Goal: Information Seeking & Learning: Find specific fact

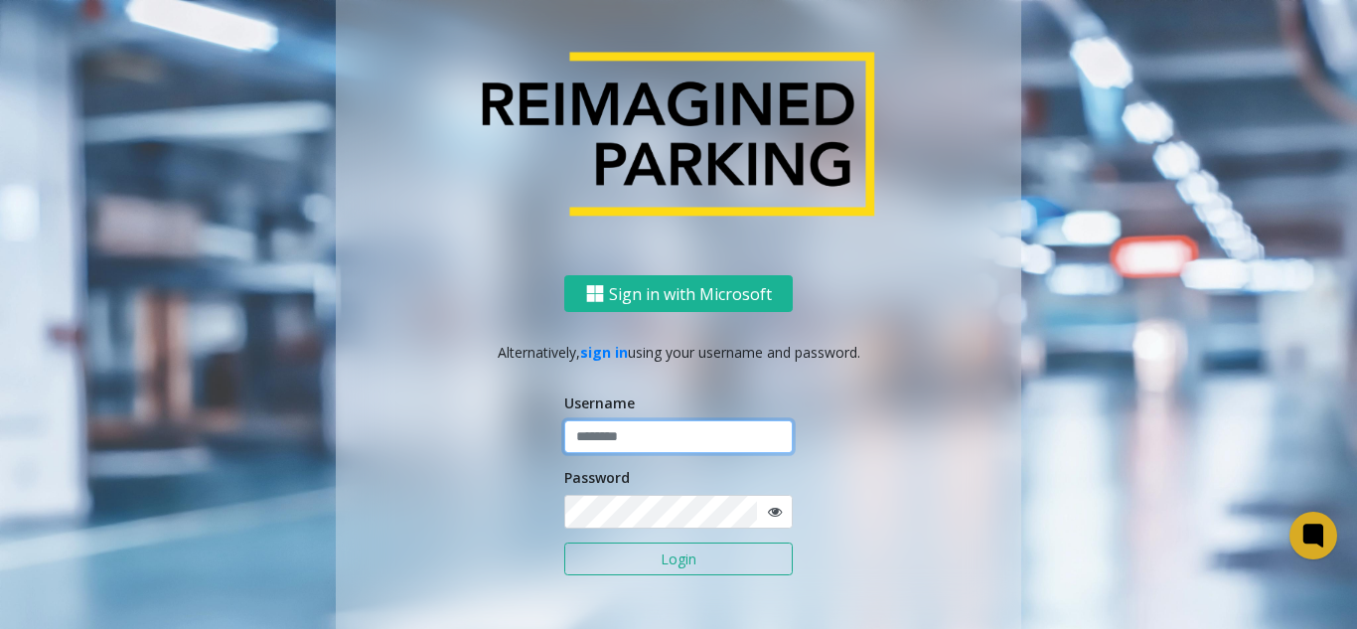
click at [610, 440] on input "text" at bounding box center [678, 437] width 229 height 34
type input "*******"
click at [564, 542] on button "Login" at bounding box center [678, 559] width 229 height 34
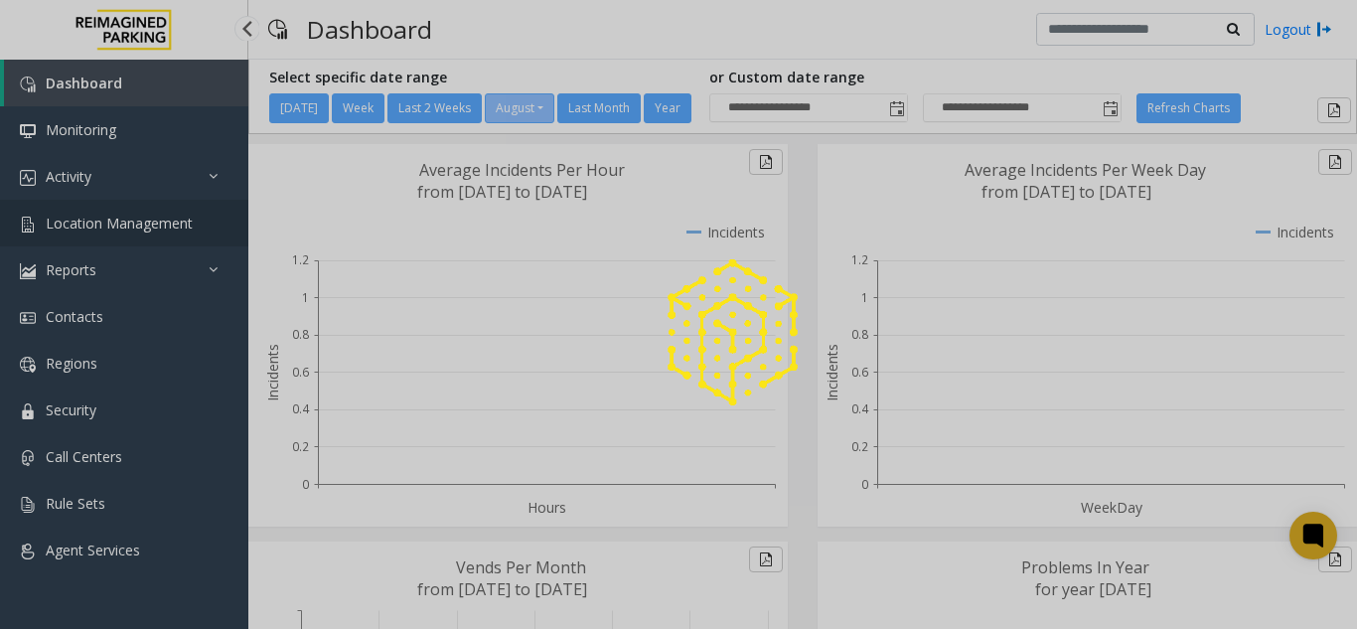
click at [141, 218] on div at bounding box center [678, 314] width 1357 height 629
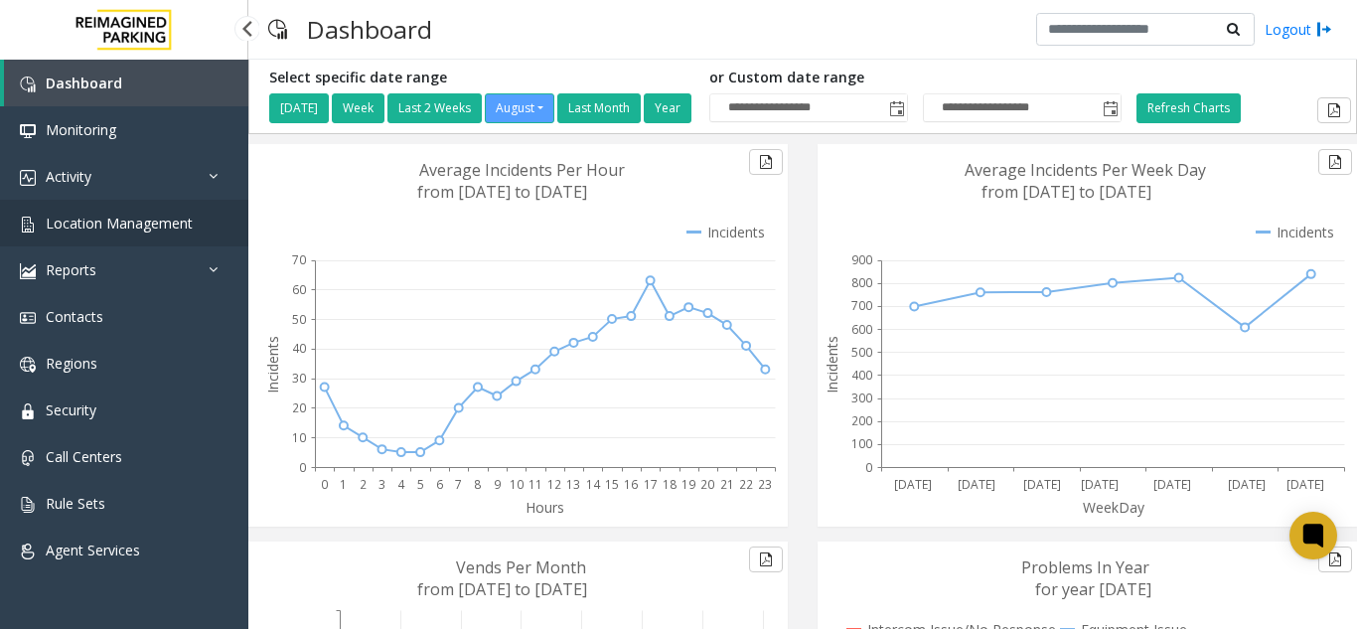
click at [146, 228] on span "Location Management" at bounding box center [119, 223] width 147 height 19
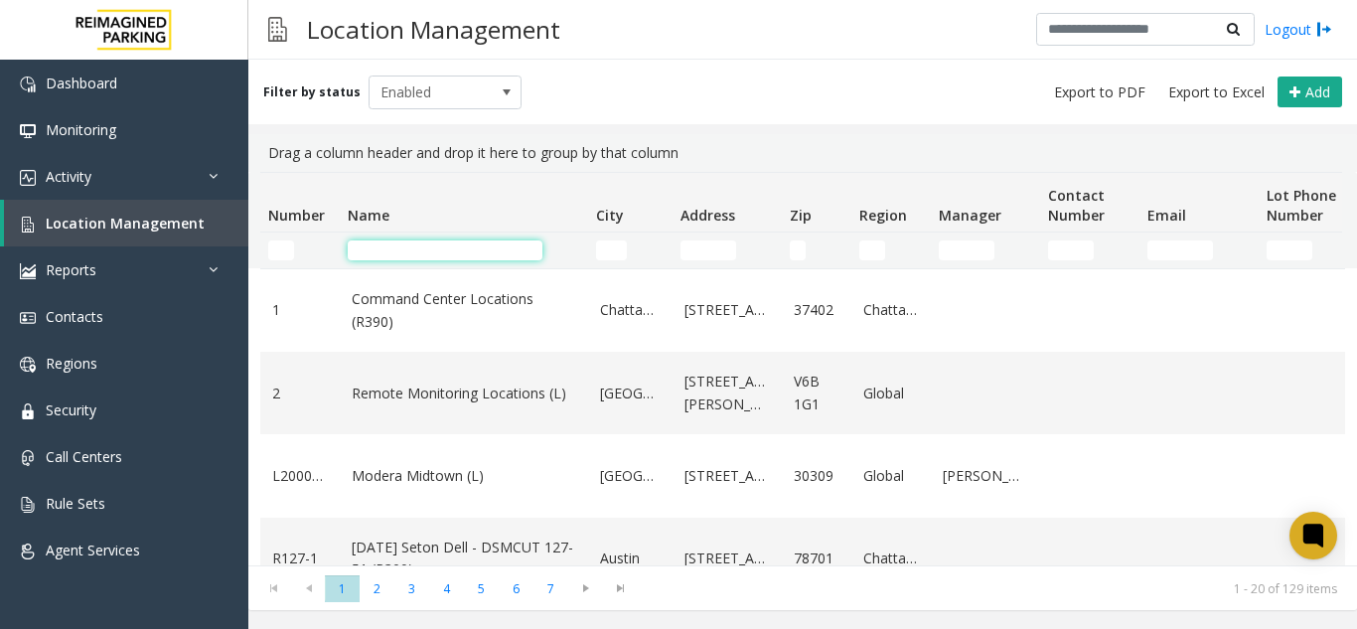
click at [442, 246] on input "Name Filter" at bounding box center [445, 250] width 195 height 20
type input "*"
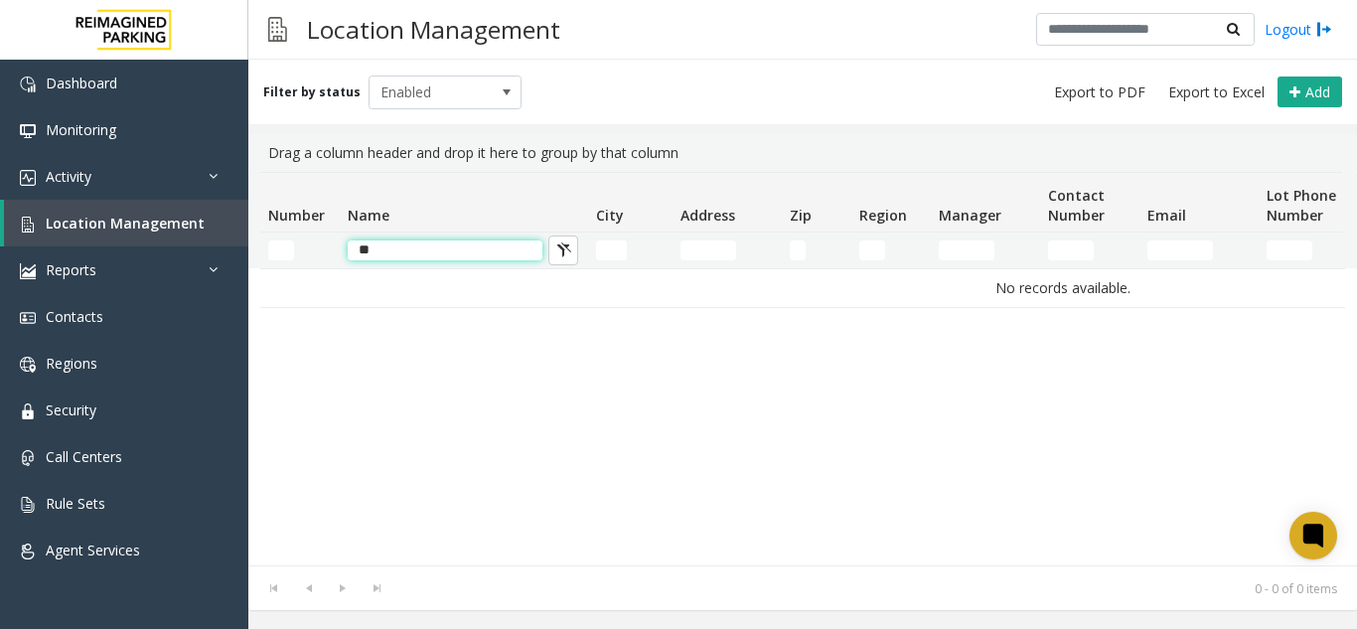
type input "*"
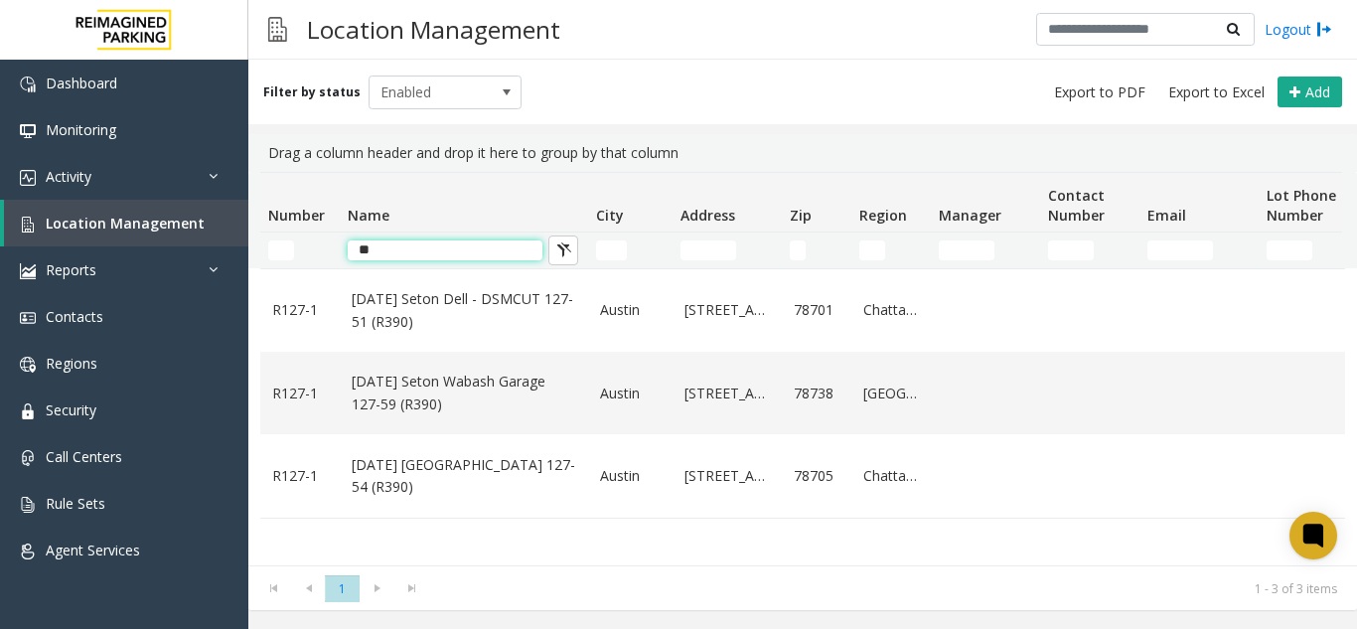
type input "*"
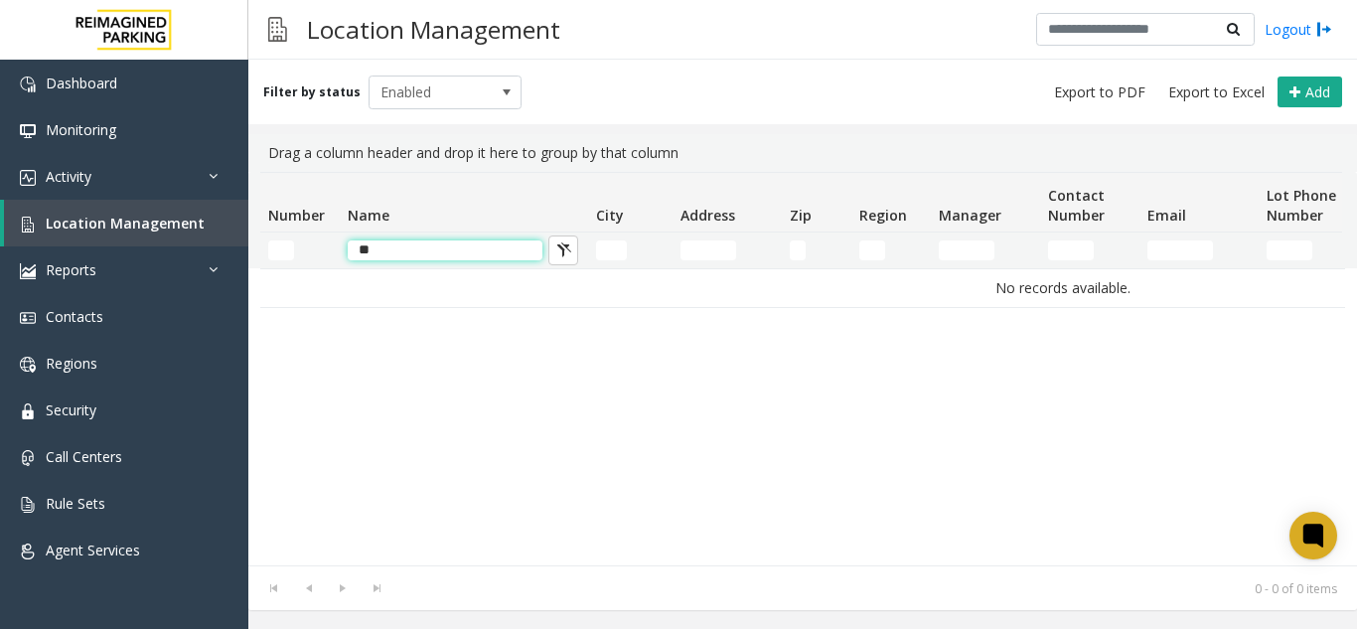
type input "*"
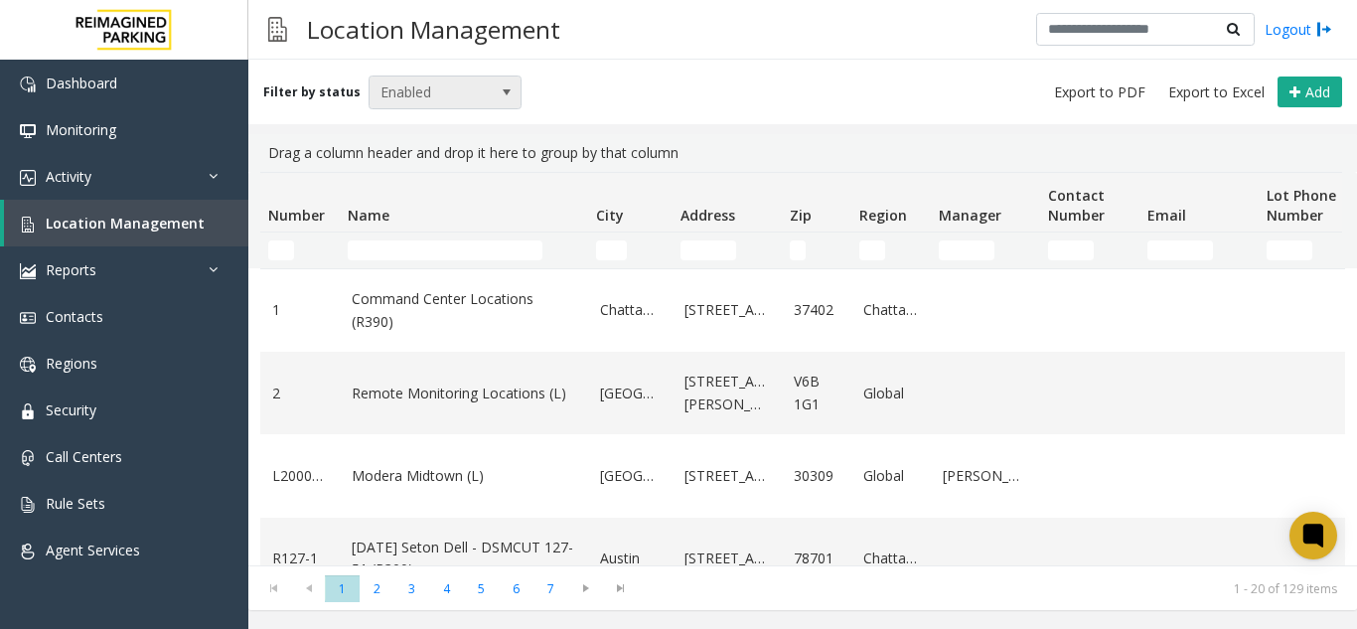
click at [493, 96] on span at bounding box center [507, 93] width 28 height 32
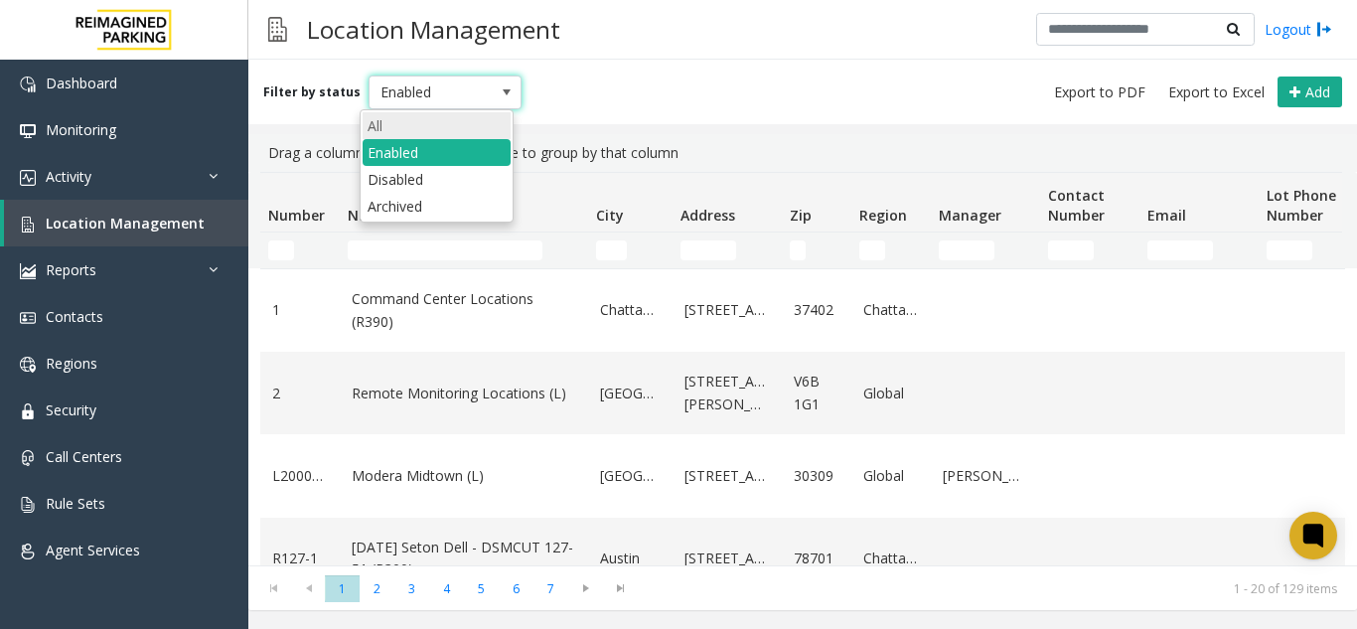
click at [397, 128] on li "All" at bounding box center [437, 125] width 148 height 27
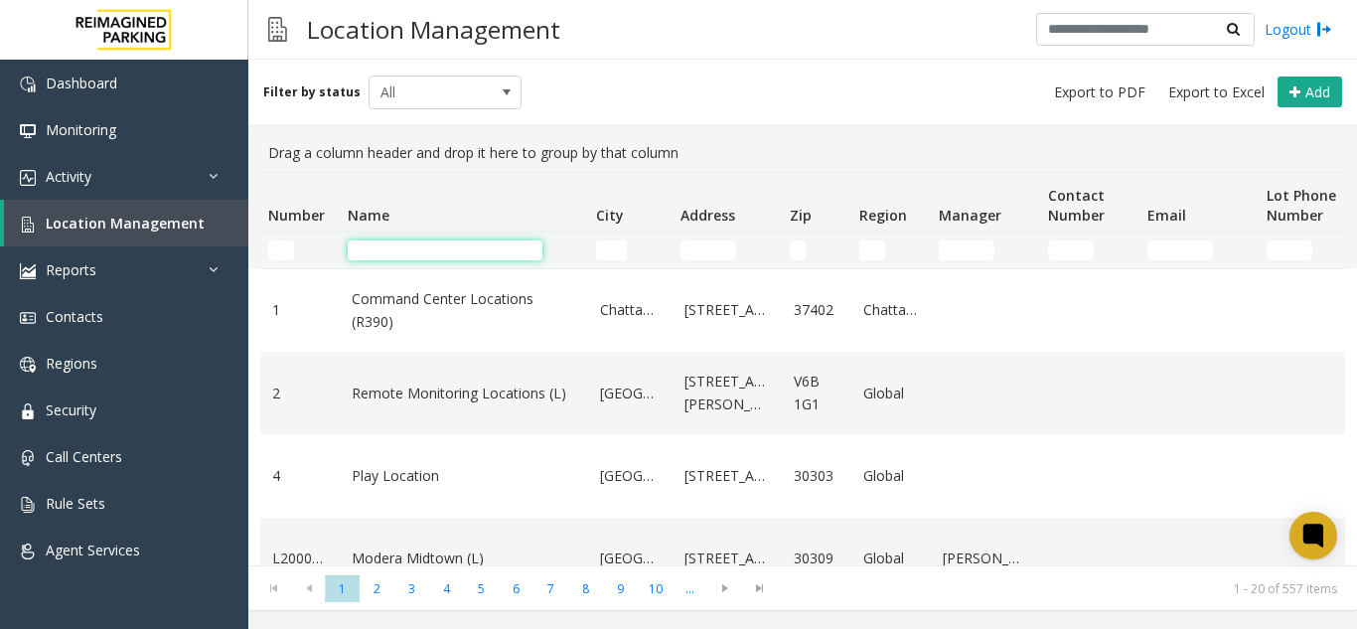
click at [440, 250] on input "Name Filter" at bounding box center [445, 250] width 195 height 20
type input "*****"
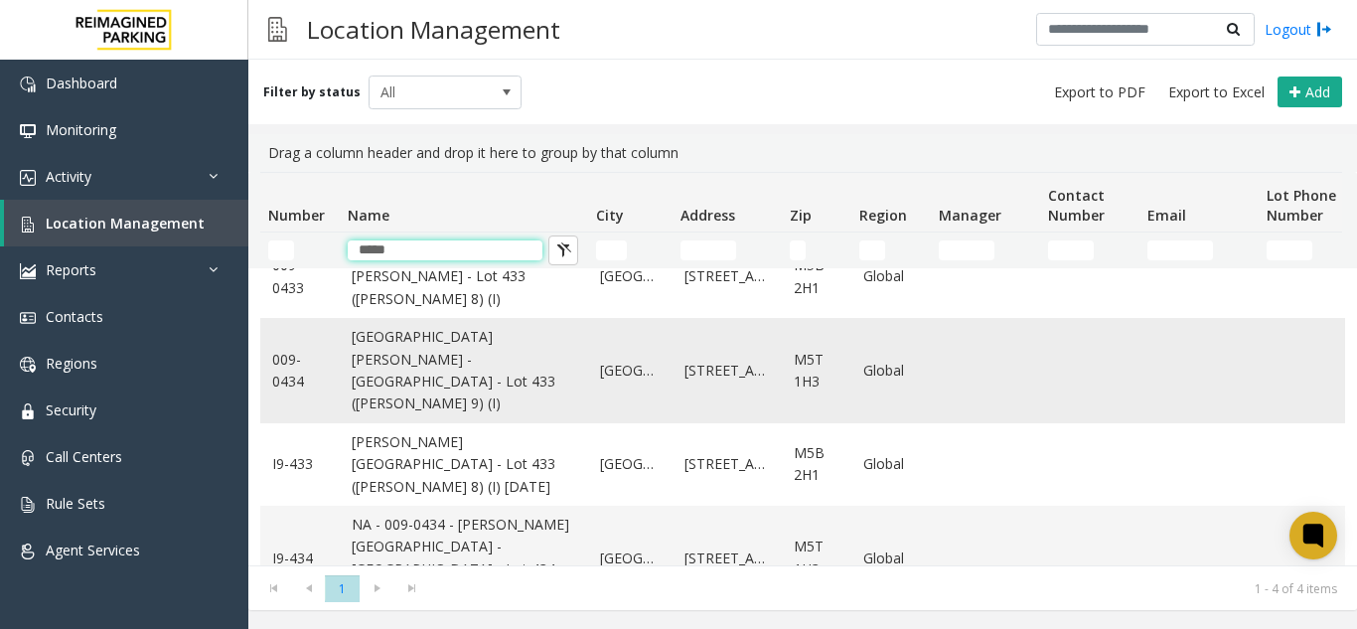
scroll to position [51, 0]
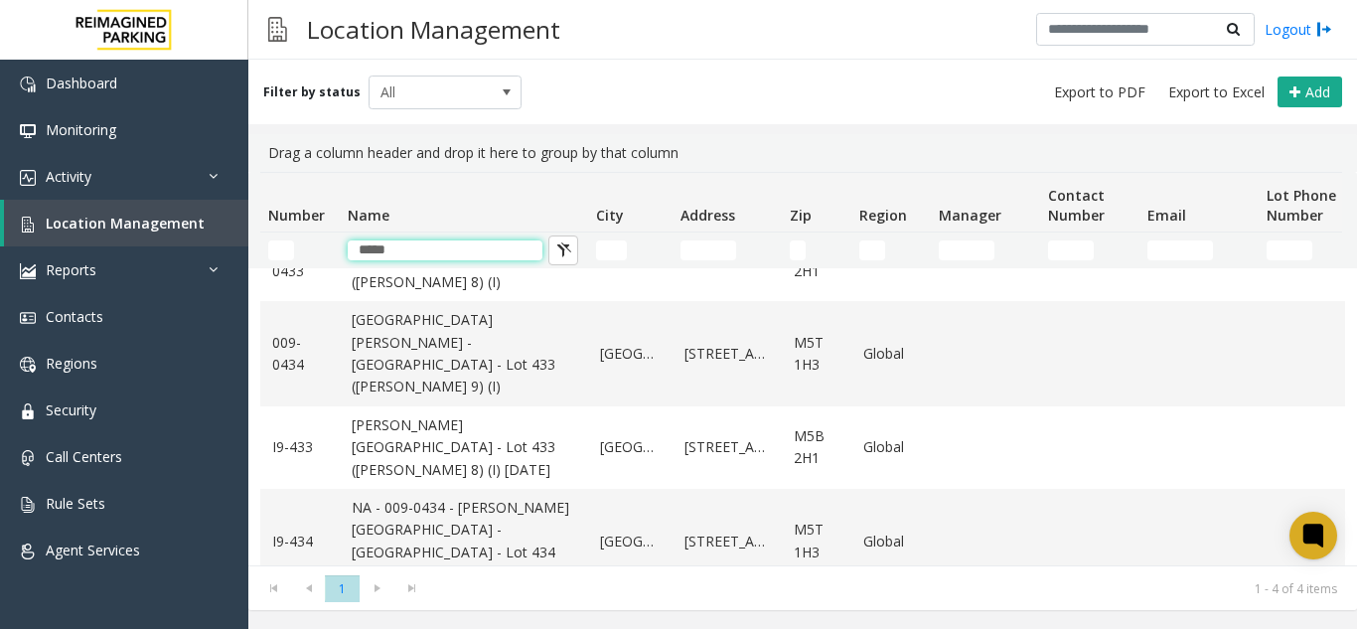
drag, startPoint x: 457, startPoint y: 249, endPoint x: 225, endPoint y: 222, distance: 234.1
click at [225, 222] on app-root "Dashboard Monitoring Activity Daily Activity Lane Activity Agent Activity Quali…" at bounding box center [678, 314] width 1357 height 629
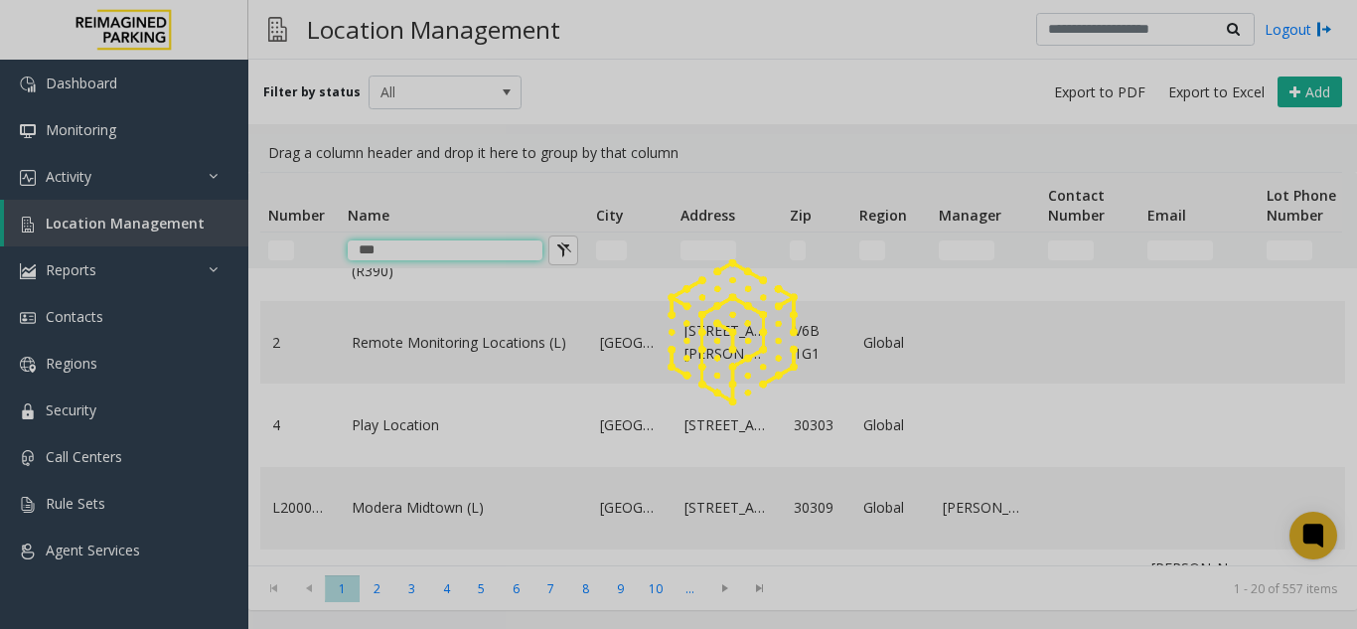
scroll to position [0, 0]
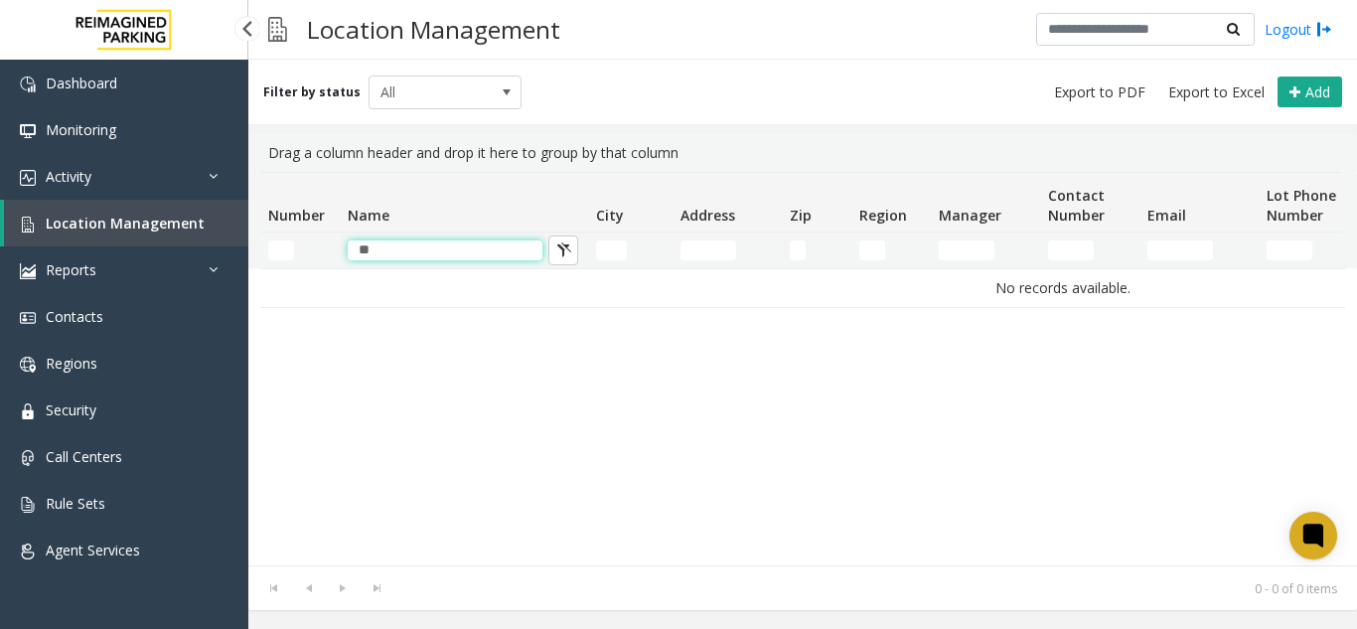
type input "*"
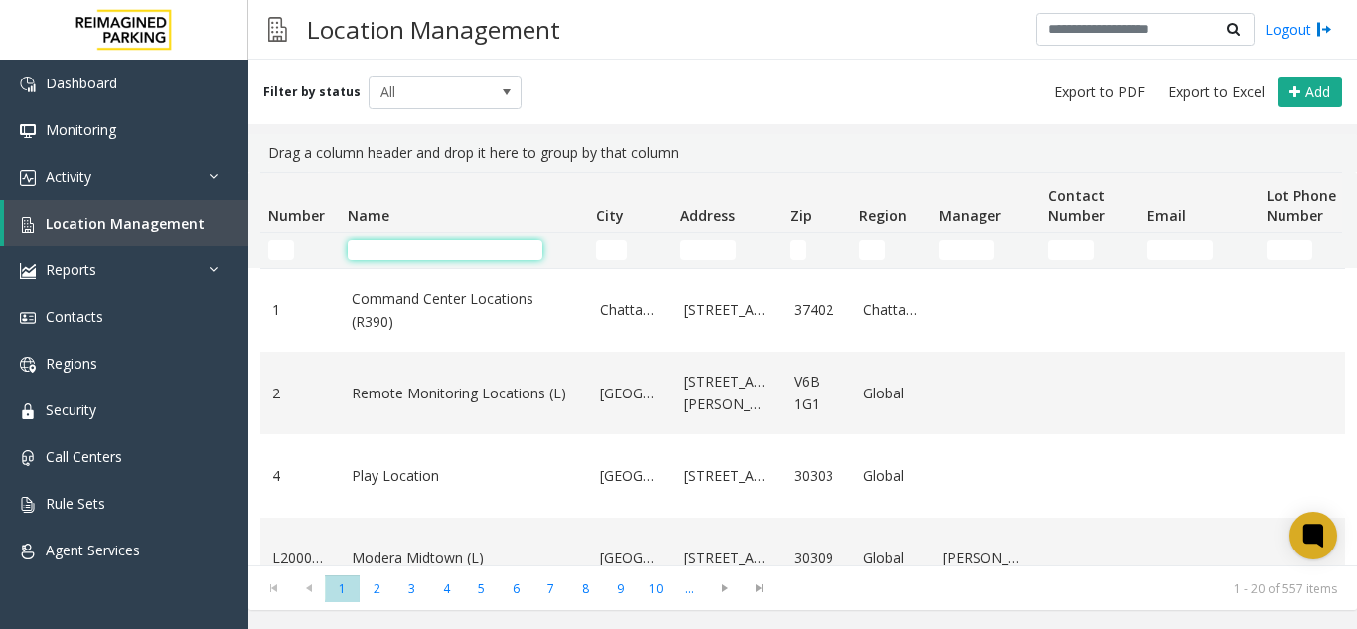
click at [454, 247] on input "Name Filter" at bounding box center [445, 250] width 195 height 20
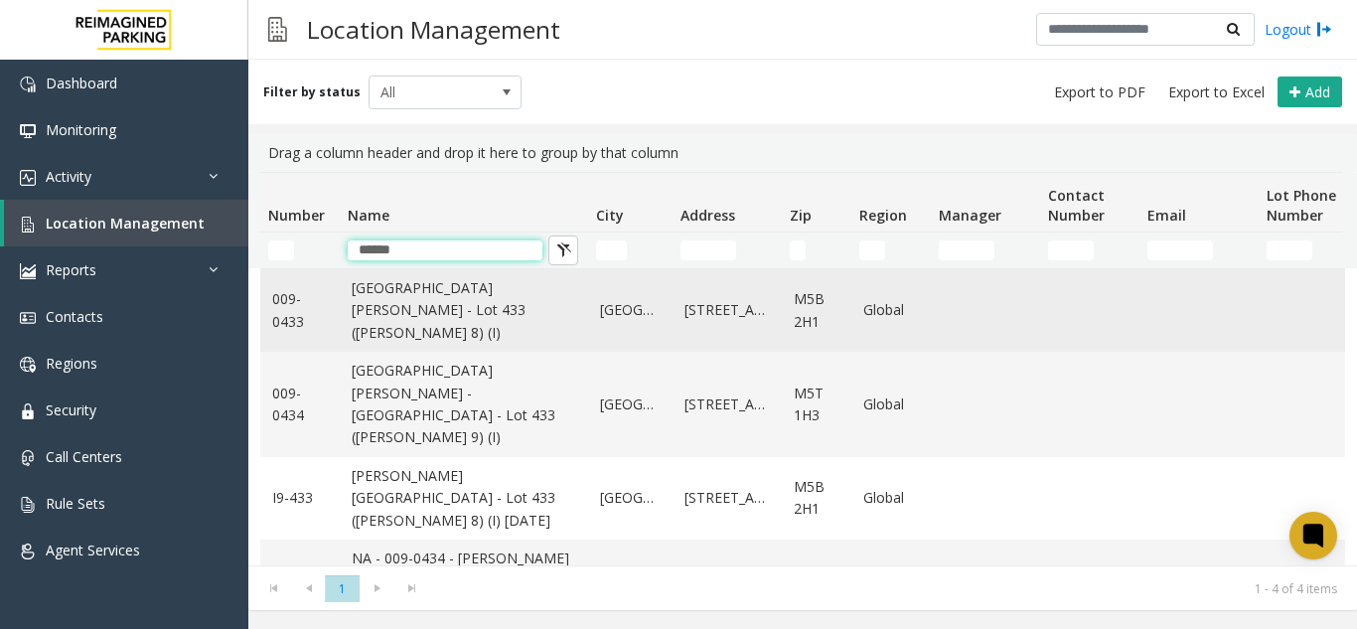
type input "*****"
click at [561, 300] on link "[GEOGRAPHIC_DATA][PERSON_NAME] - Lot 433 ([PERSON_NAME] 8) (I)" at bounding box center [464, 310] width 225 height 67
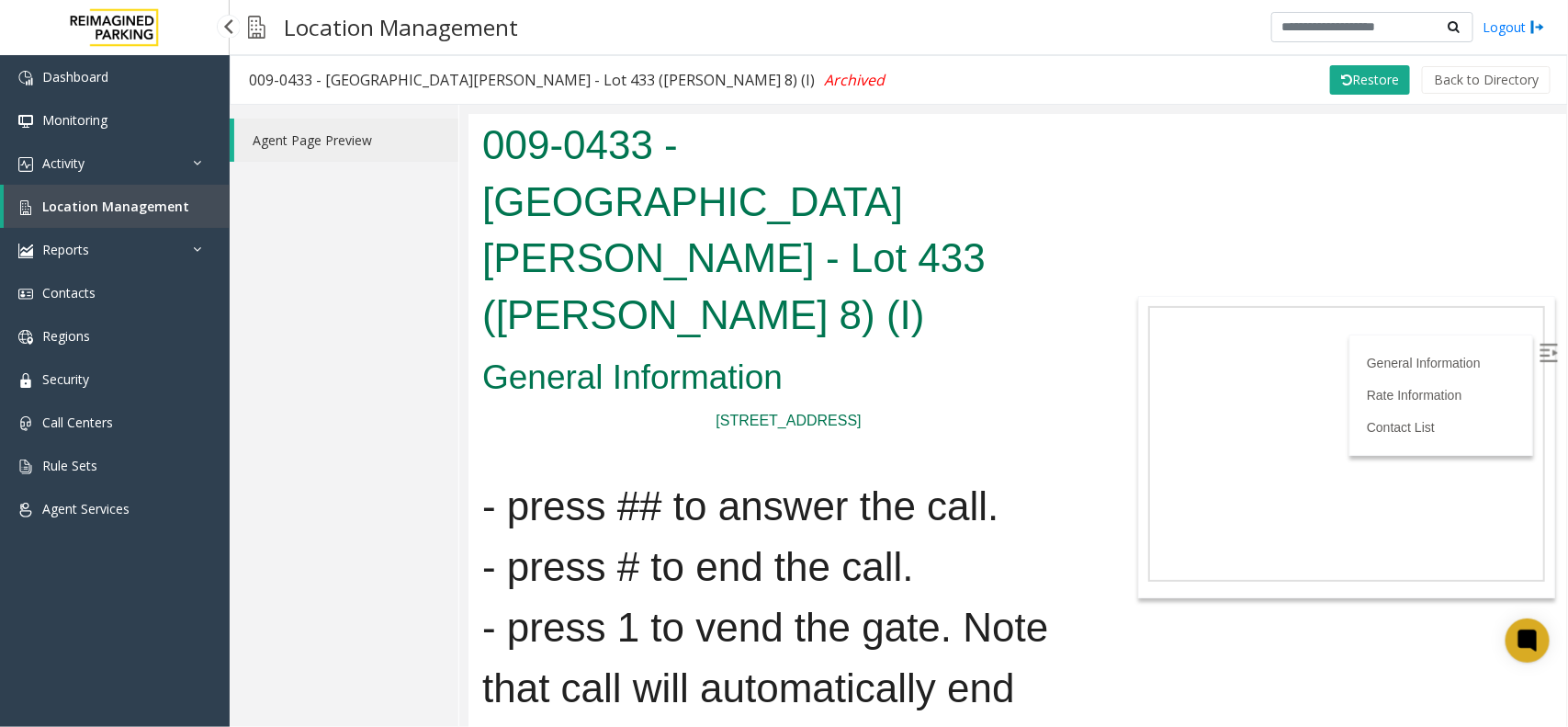
click at [121, 201] on span "Location Management" at bounding box center [116, 206] width 147 height 18
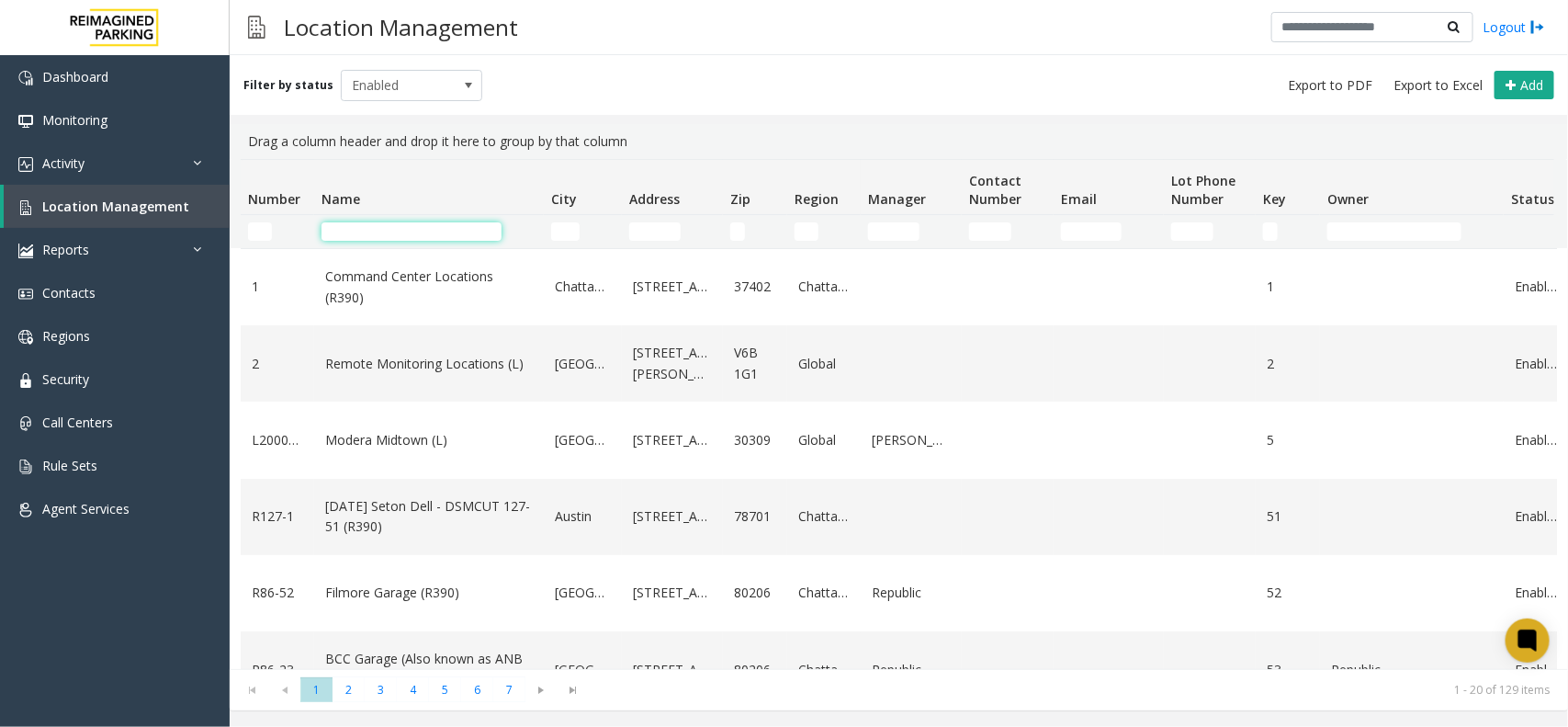
click at [381, 229] on input "Name Filter" at bounding box center [411, 231] width 180 height 18
type input "*****"
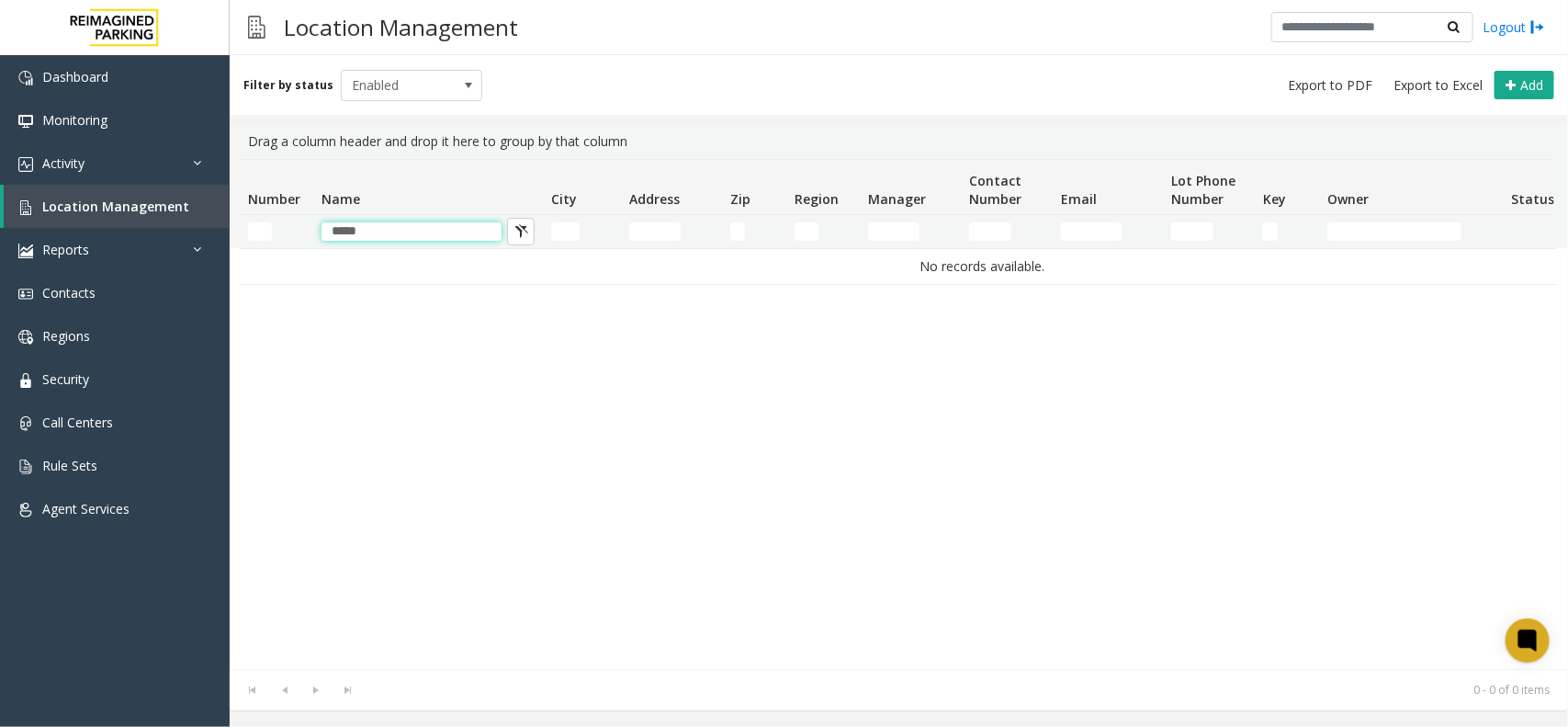
drag, startPoint x: 446, startPoint y: 231, endPoint x: -369, endPoint y: 273, distance: 816.1
click at [0, 273] on html "Dashboard Monitoring Activity Daily Activity Lane Activity Agent Activity Quali…" at bounding box center [784, 364] width 1568 height 727
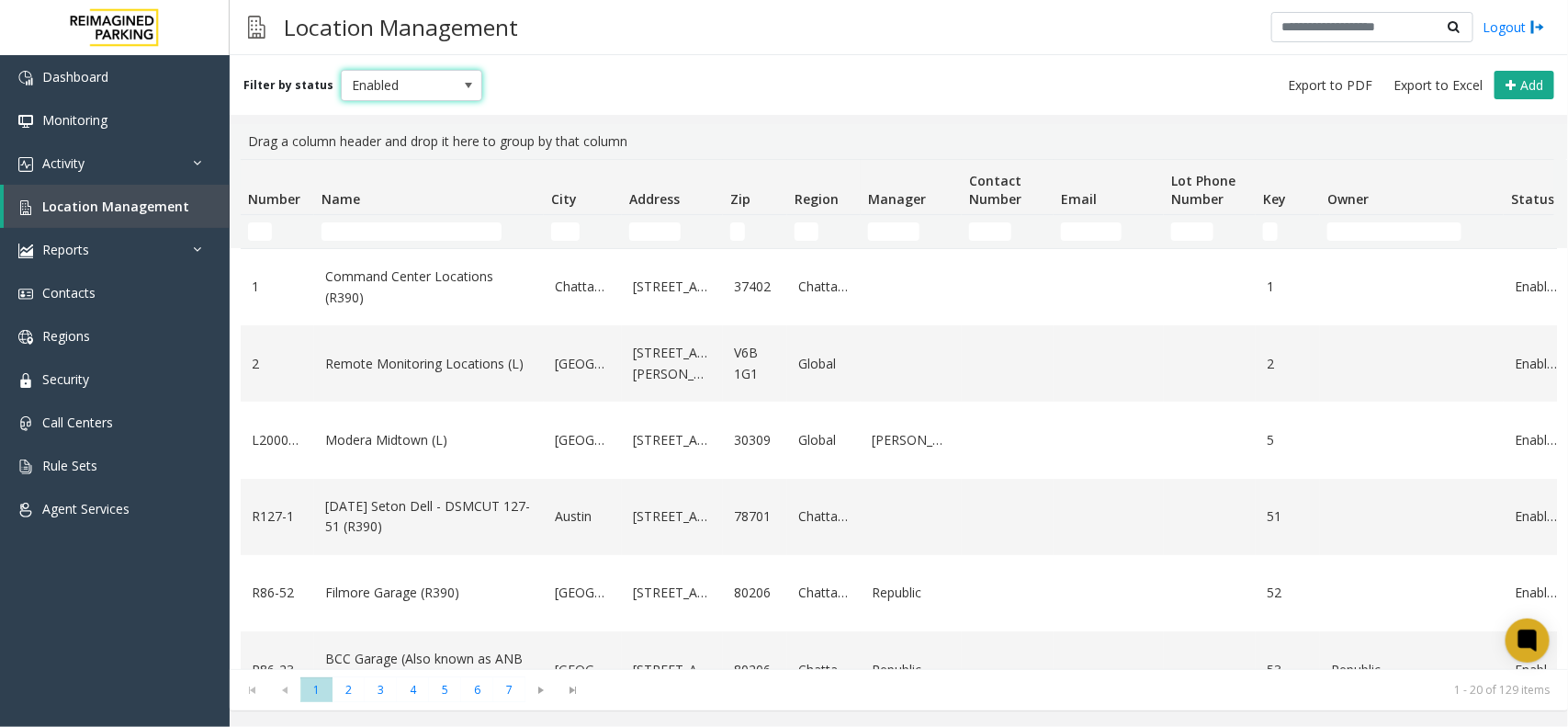
click at [383, 78] on span "Enabled" at bounding box center [398, 86] width 112 height 30
click at [398, 113] on li "All" at bounding box center [403, 115] width 136 height 25
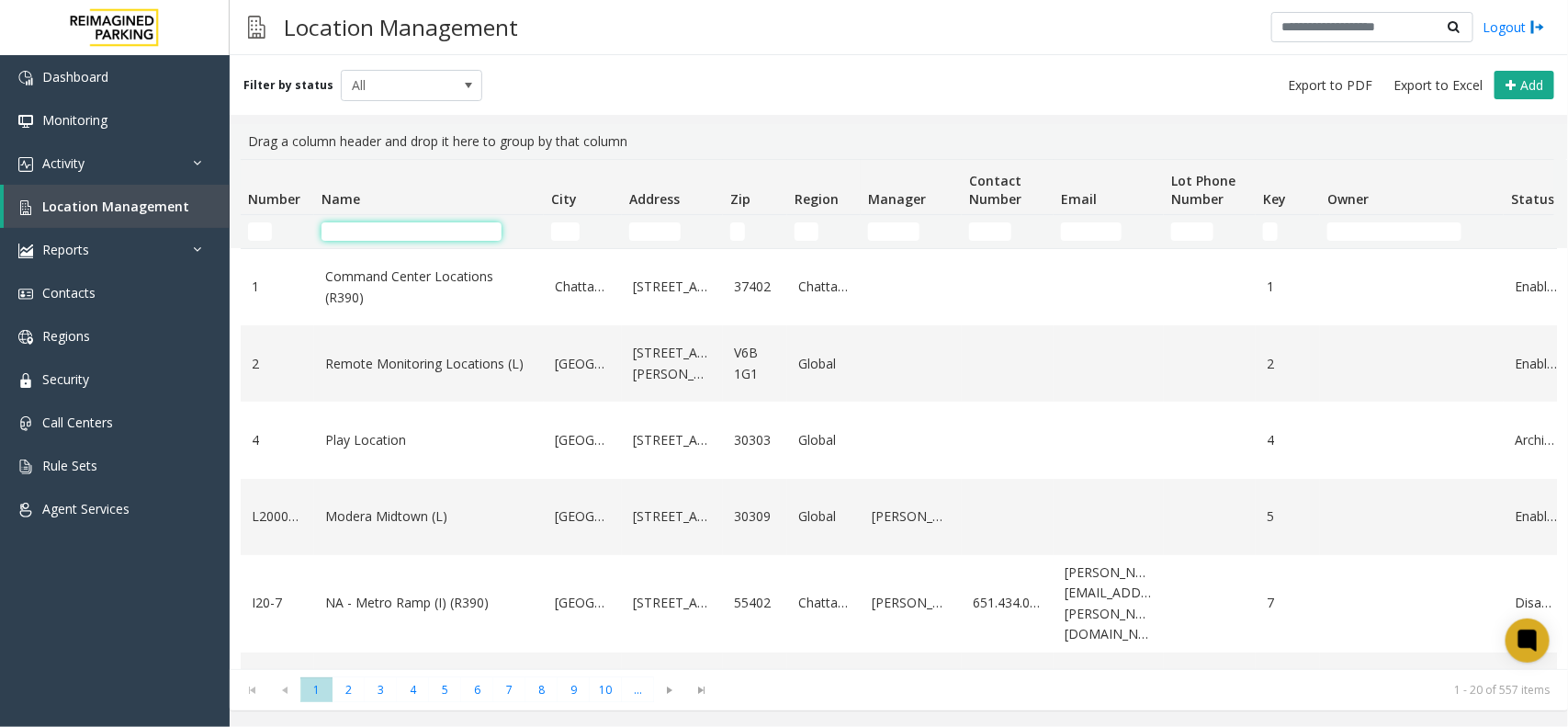
click at [441, 236] on input "Name Filter" at bounding box center [411, 231] width 180 height 18
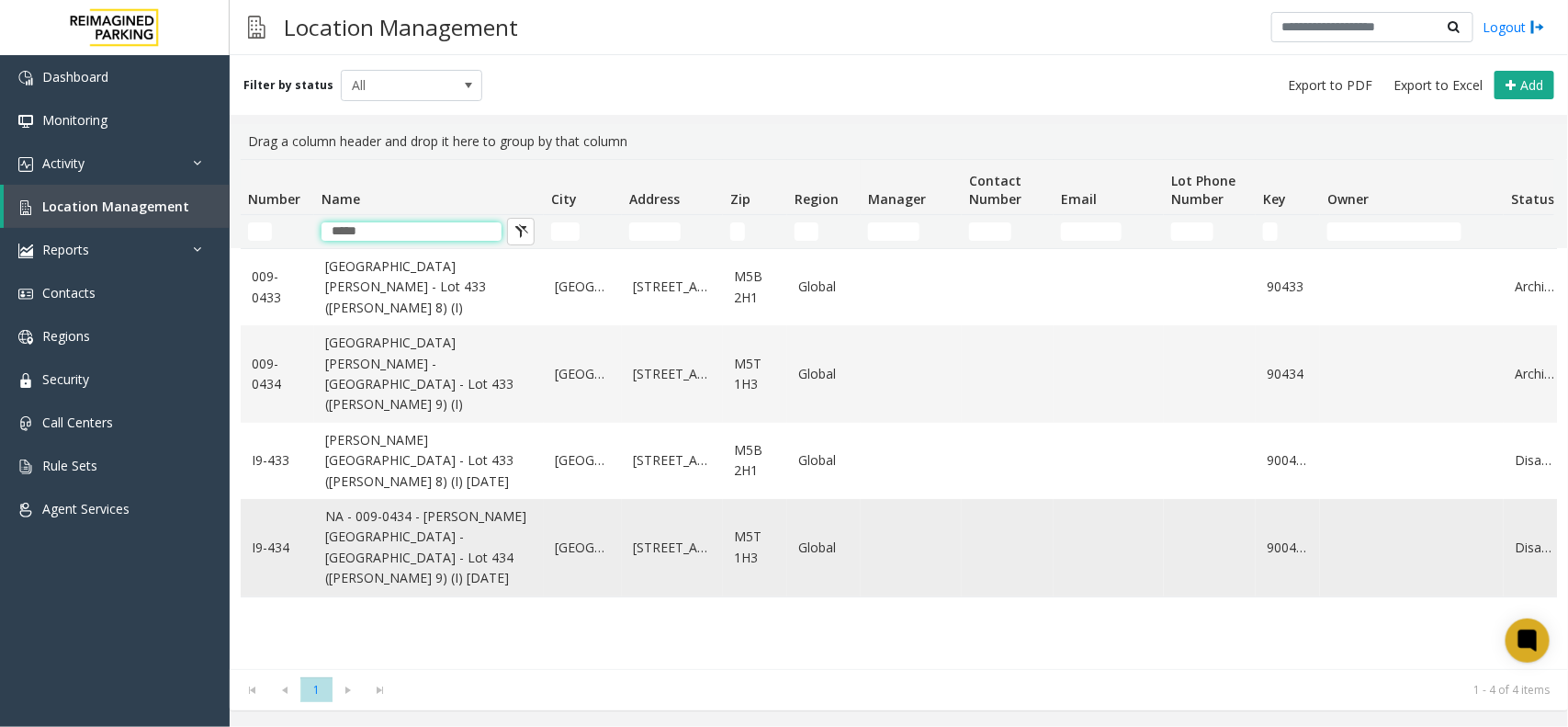
type input "*****"
click at [473, 515] on link "NA - 009-0434 - [PERSON_NAME][GEOGRAPHIC_DATA] - [GEOGRAPHIC_DATA] - Lot 434 ([…" at bounding box center [429, 547] width 208 height 82
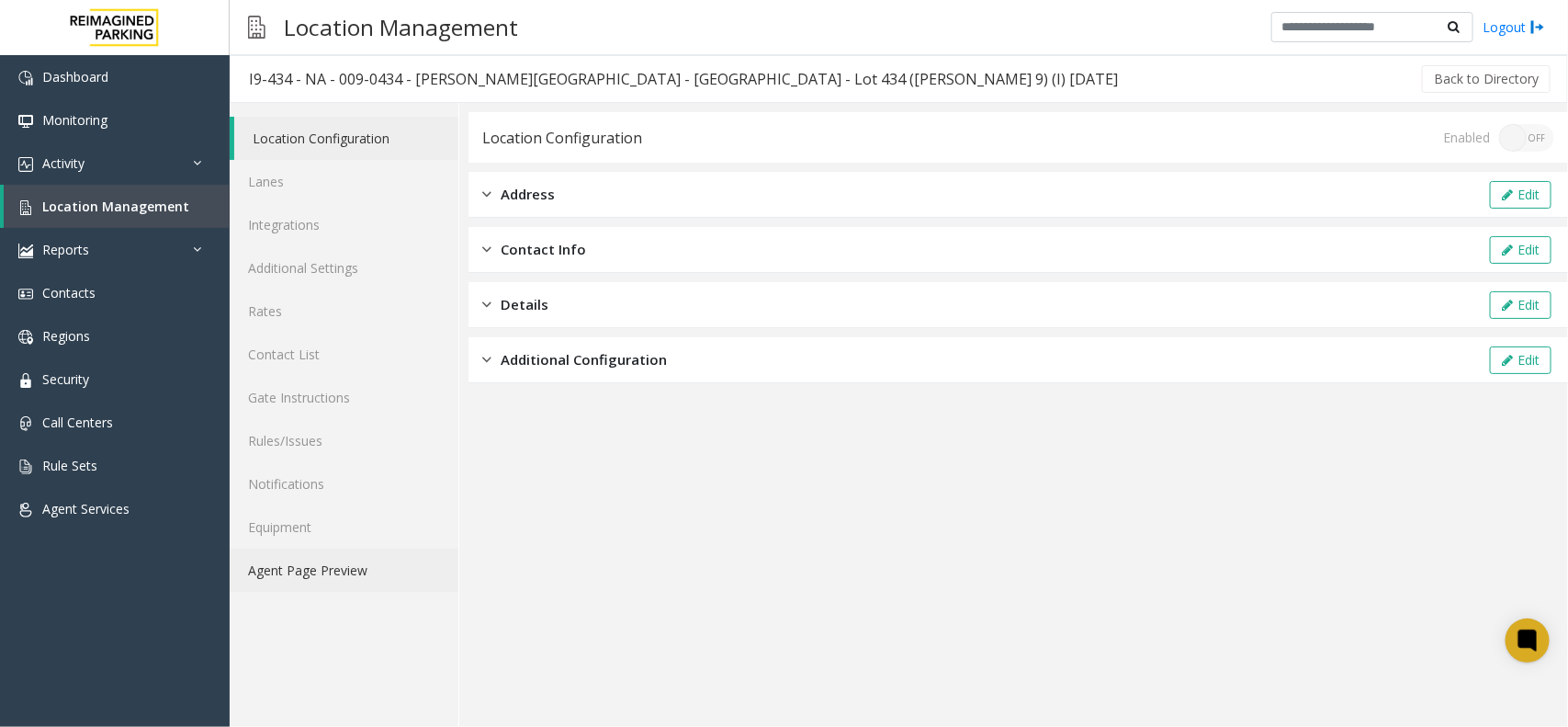
click at [304, 576] on link "Agent Page Preview" at bounding box center [343, 570] width 228 height 43
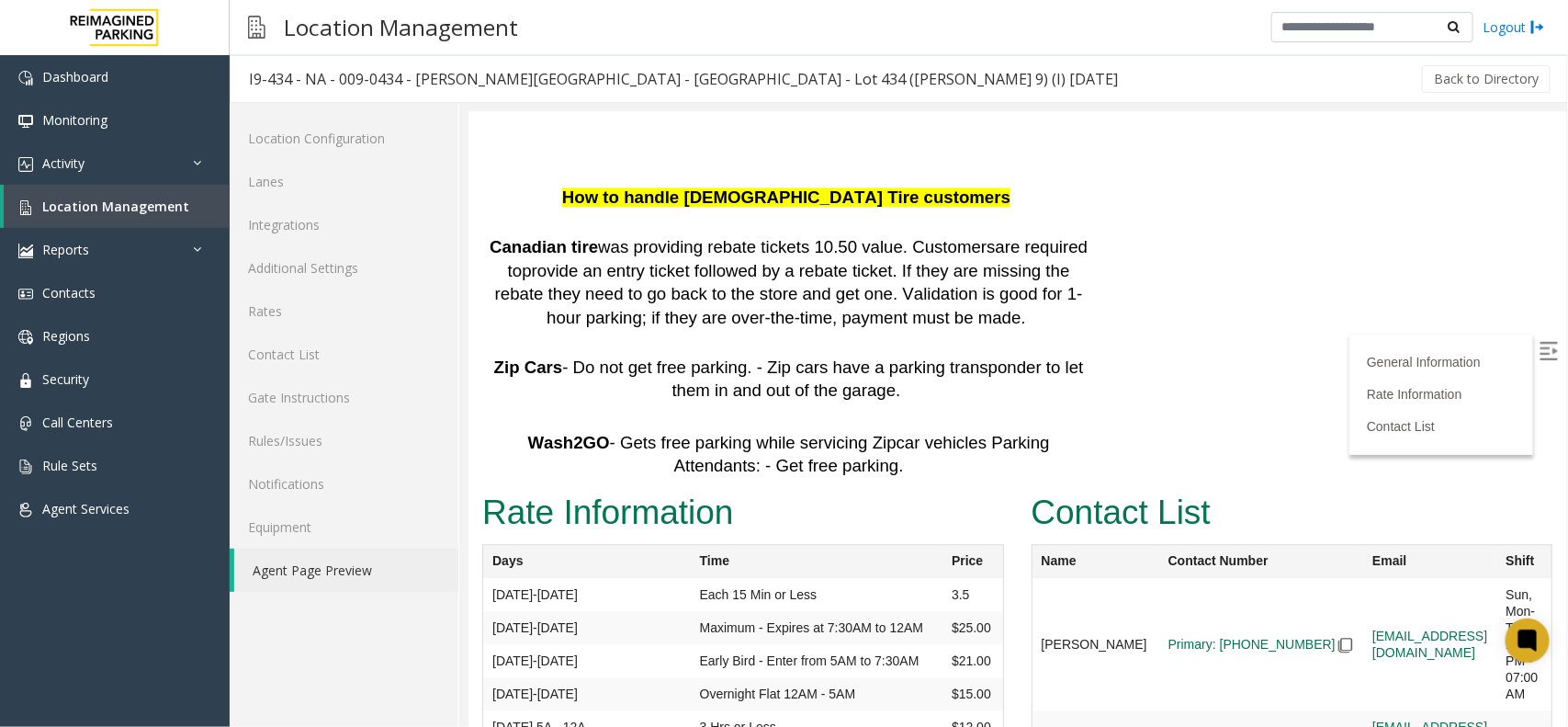
scroll to position [1953, 0]
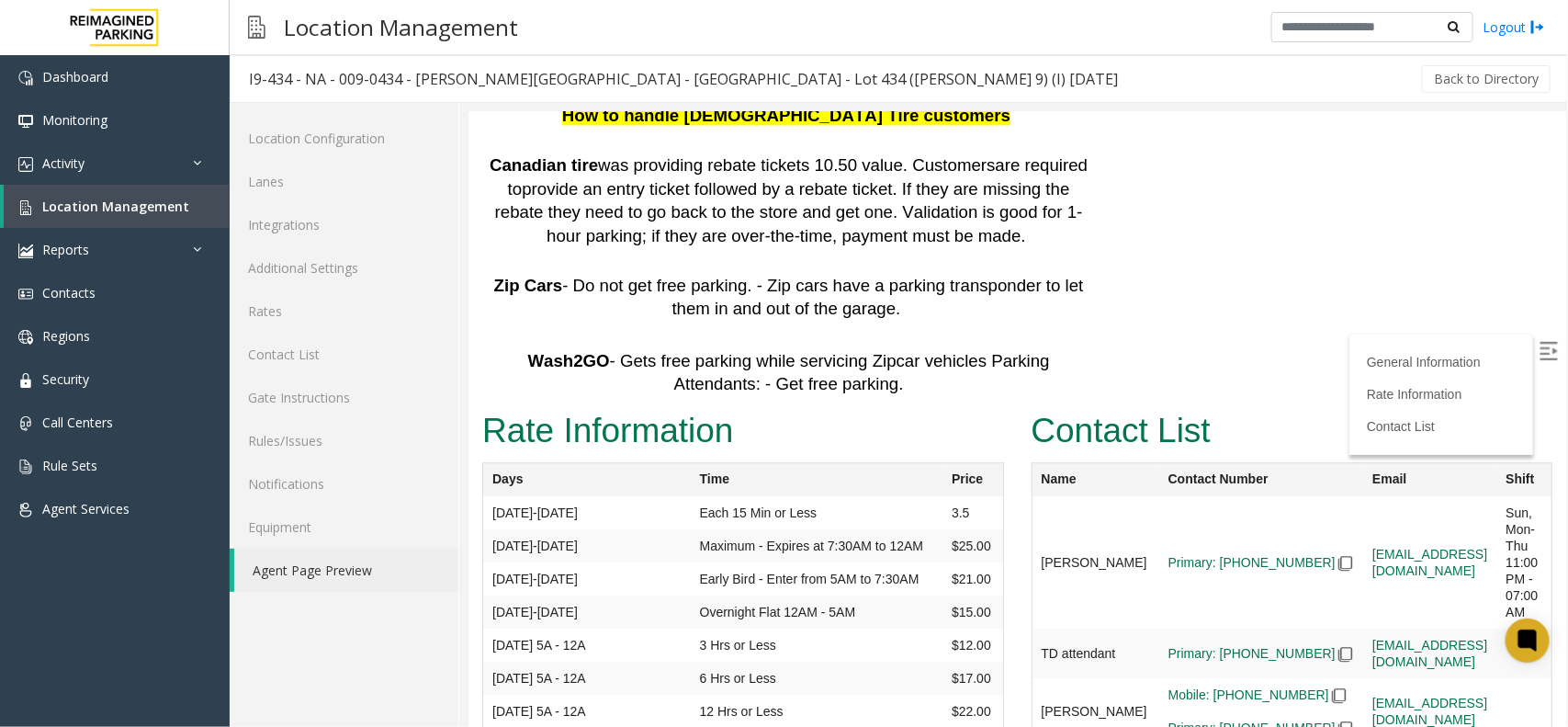
click at [1254, 351] on label at bounding box center [1550, 353] width 28 height 28
drag, startPoint x: 1452, startPoint y: 369, endPoint x: 1295, endPoint y: 376, distance: 157.2
click at [1254, 496] on td "[EMAIL_ADDRESS][DOMAIN_NAME]" at bounding box center [1428, 561] width 133 height 132
copy link "[EMAIL_ADDRESS][DOMAIN_NAME]"
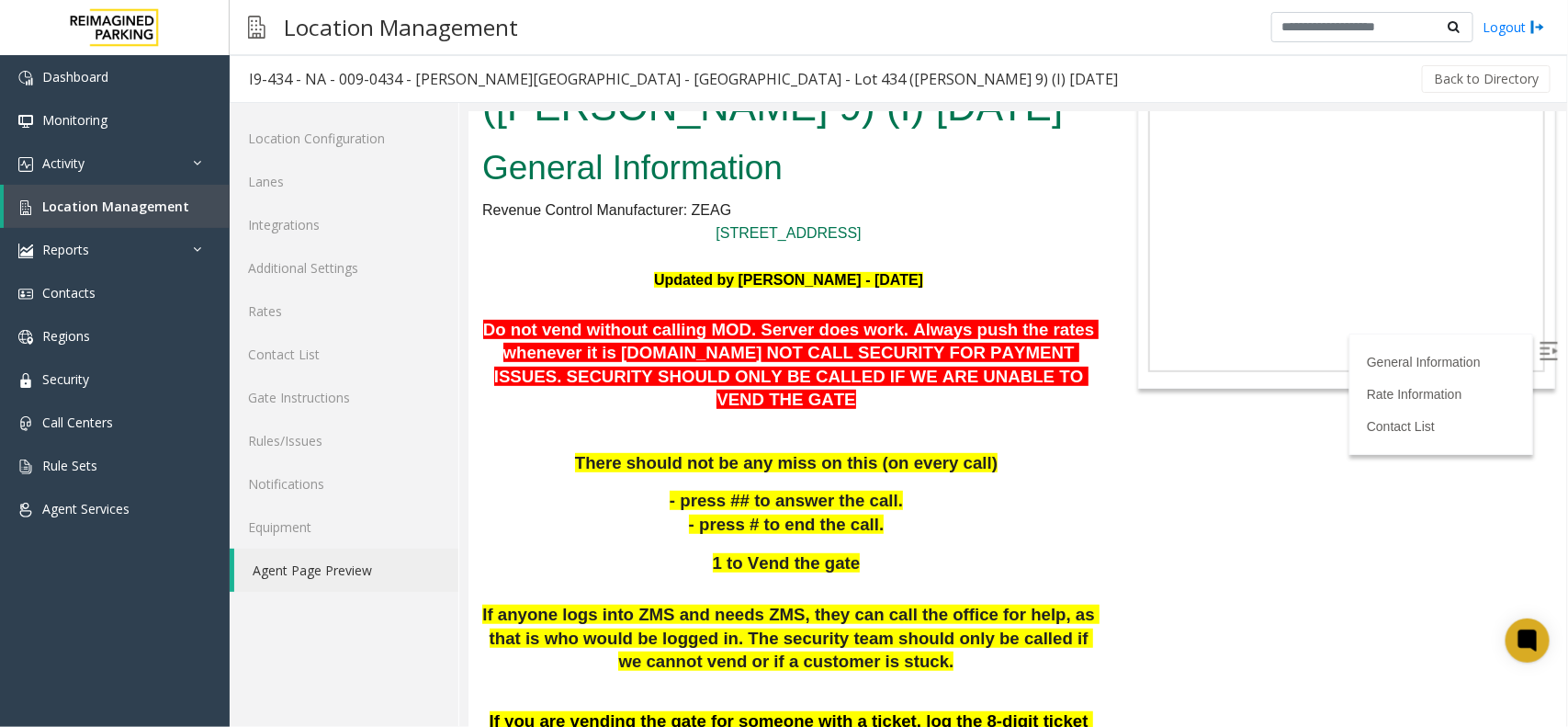
scroll to position [345, 0]
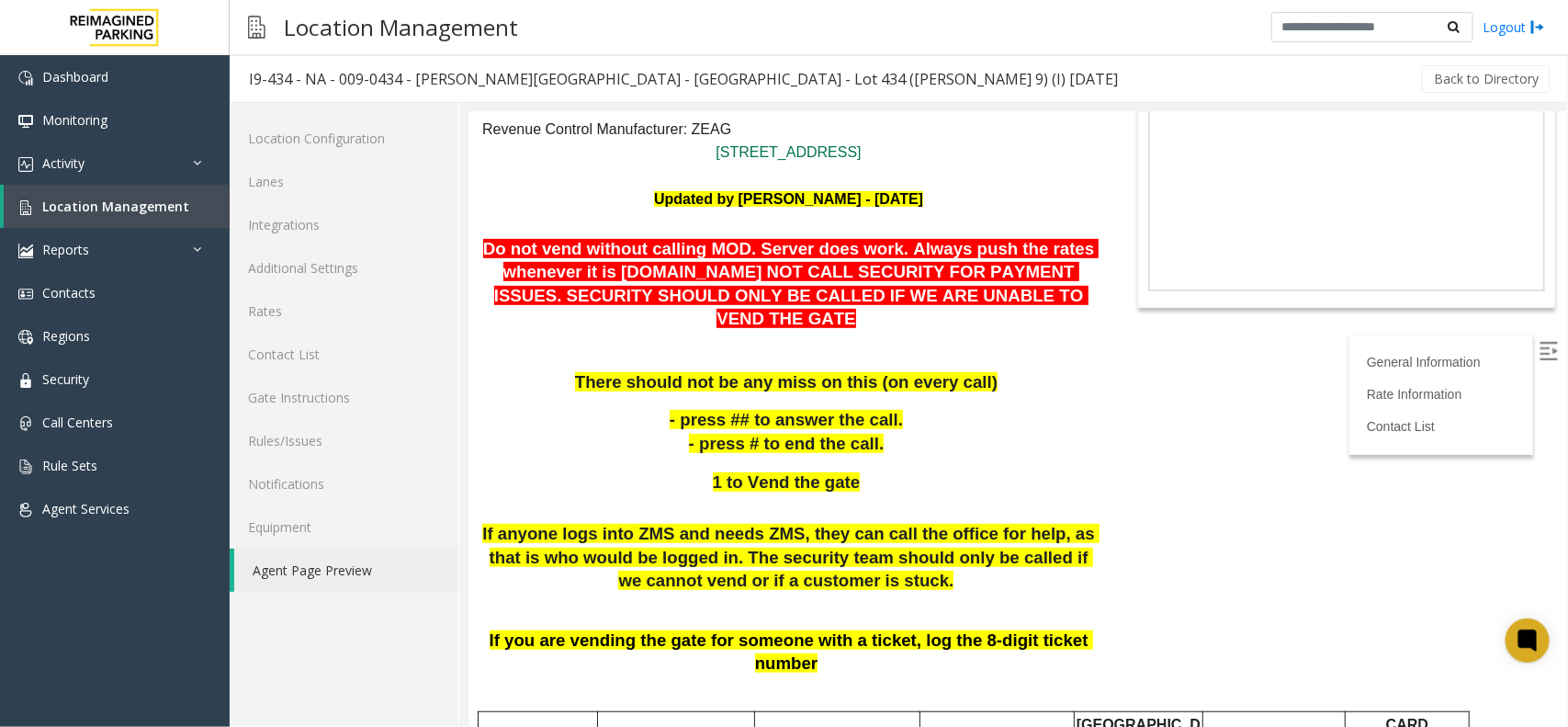
click at [644, 408] on p "- press ## to answer the call. - press # to end the call." at bounding box center [788, 431] width 613 height 47
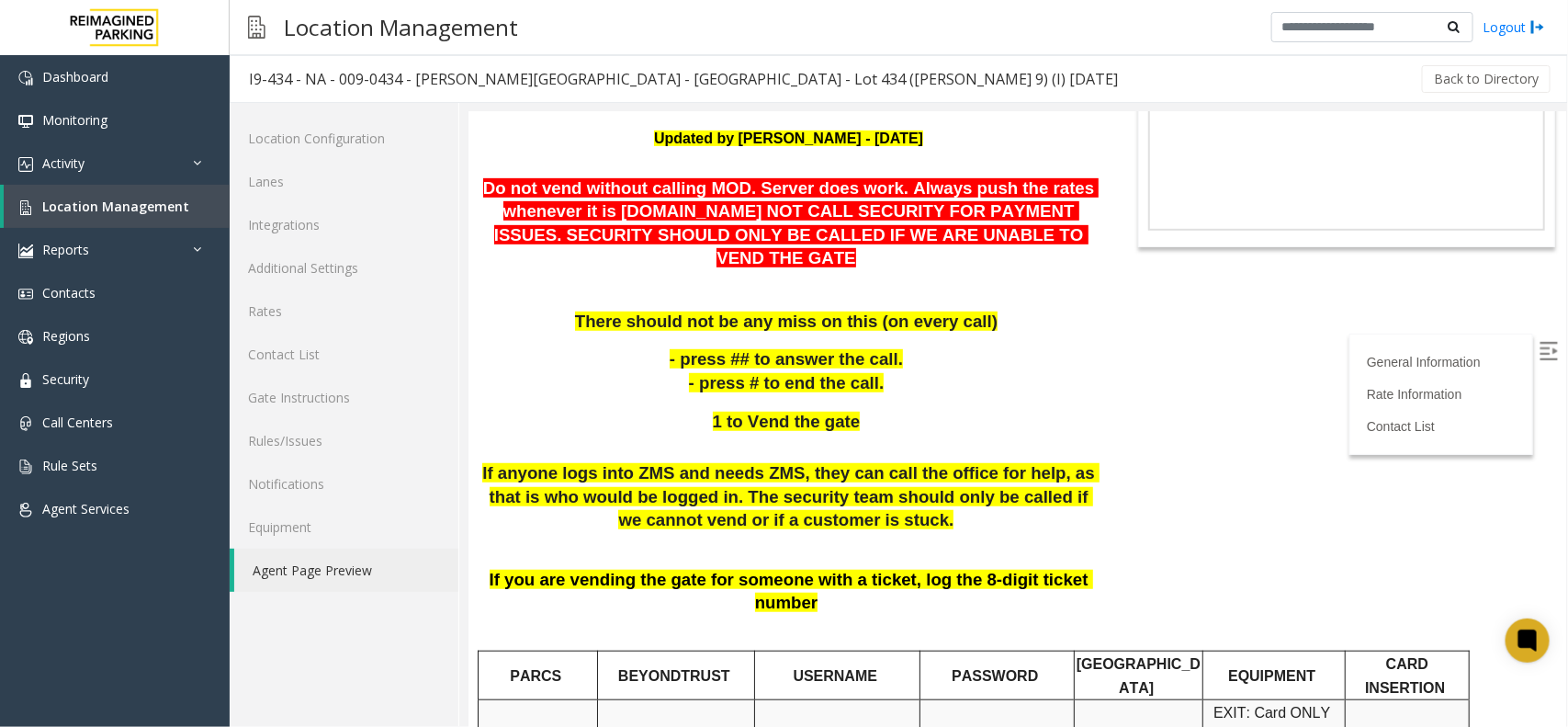
scroll to position [460, 0]
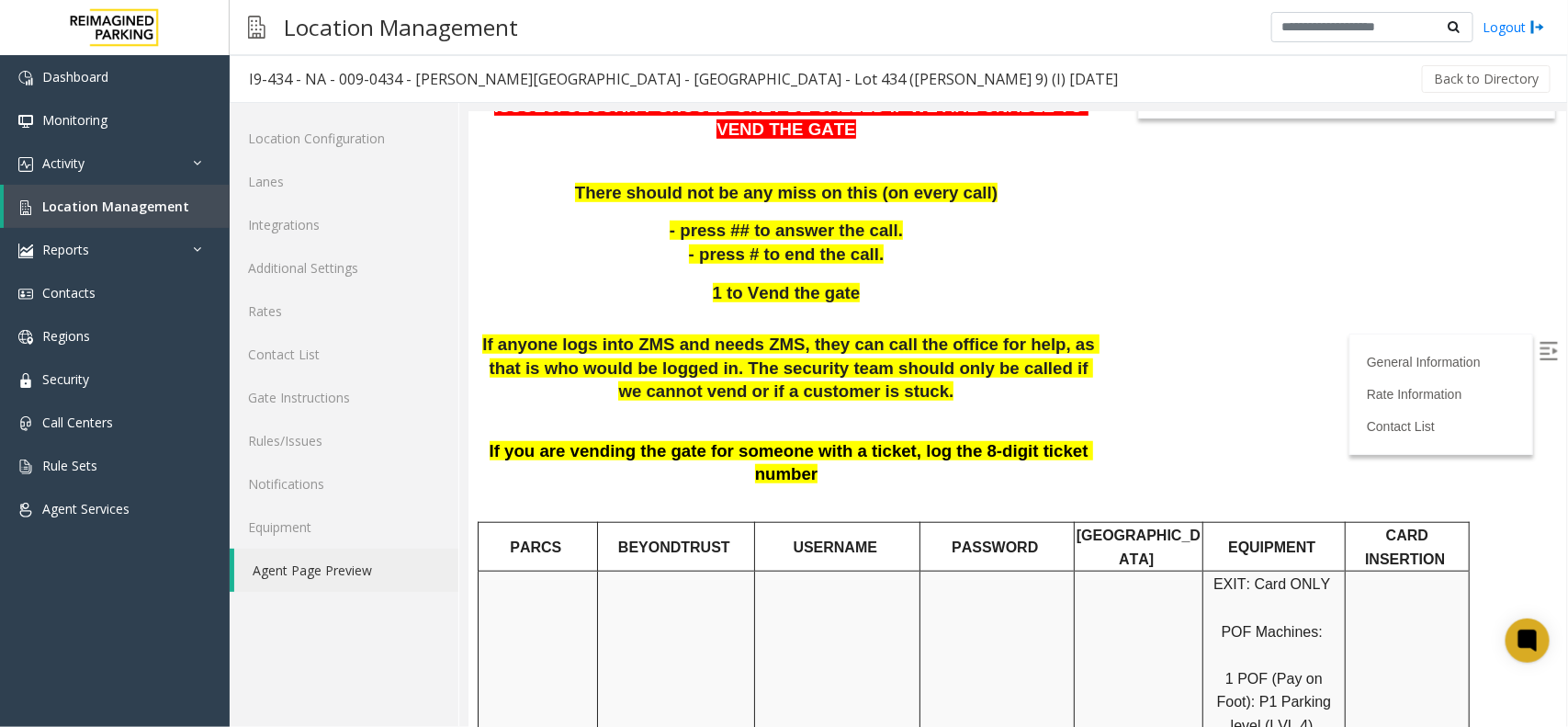
scroll to position [574, 0]
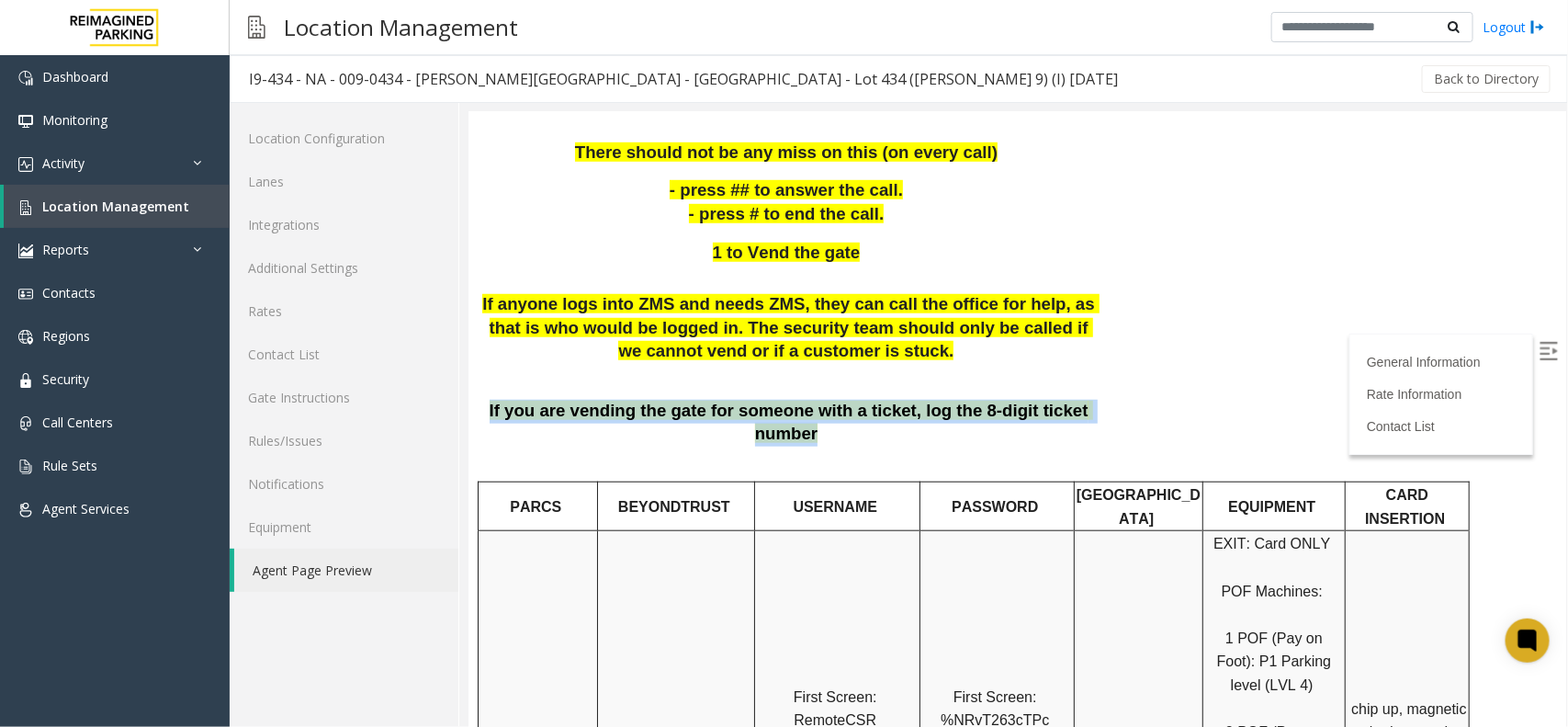
drag, startPoint x: 1074, startPoint y: 281, endPoint x: 482, endPoint y: 270, distance: 592.1
click at [482, 399] on p "If you are vending the gate for someone with a ticket, log the 8-digit ticket n…" at bounding box center [788, 422] width 613 height 47
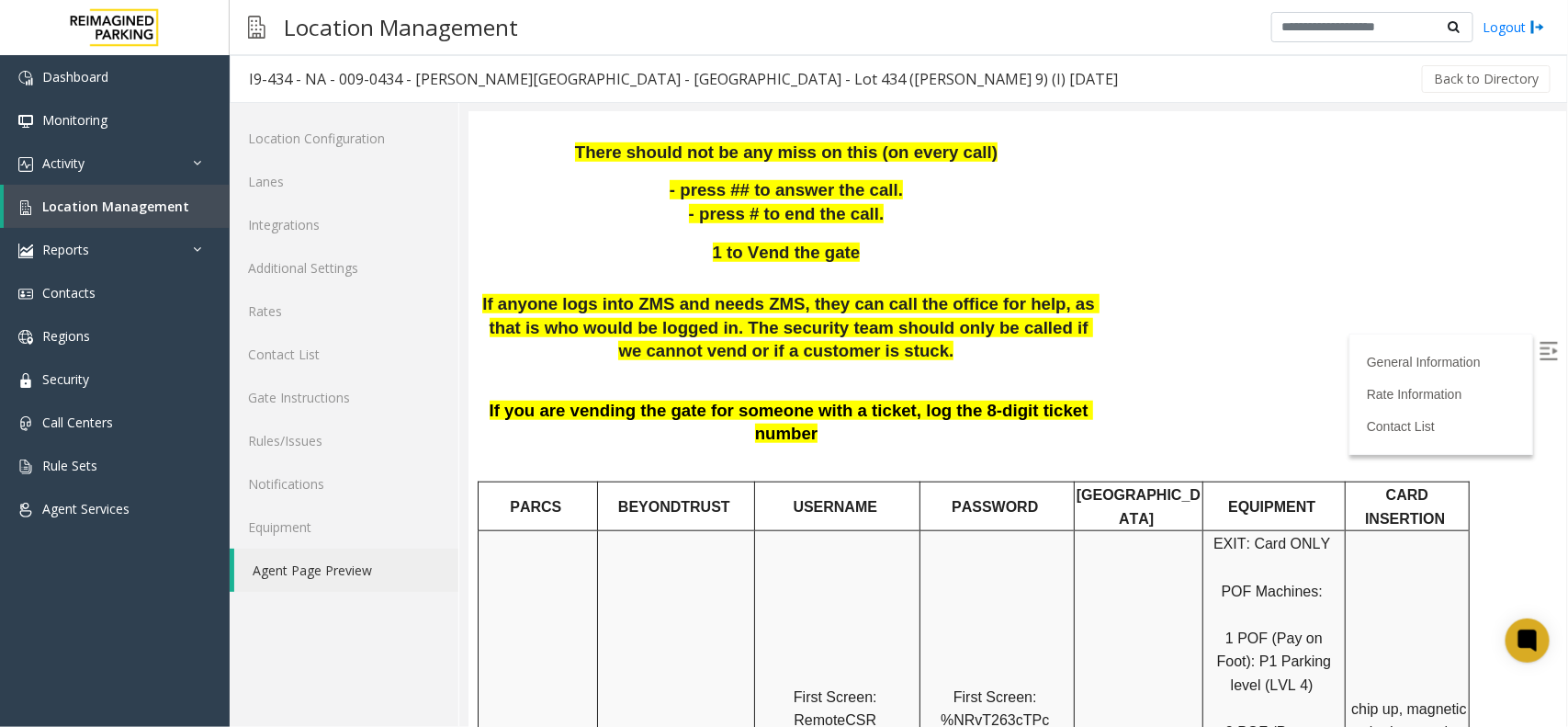
click at [547, 365] on p at bounding box center [788, 377] width 613 height 24
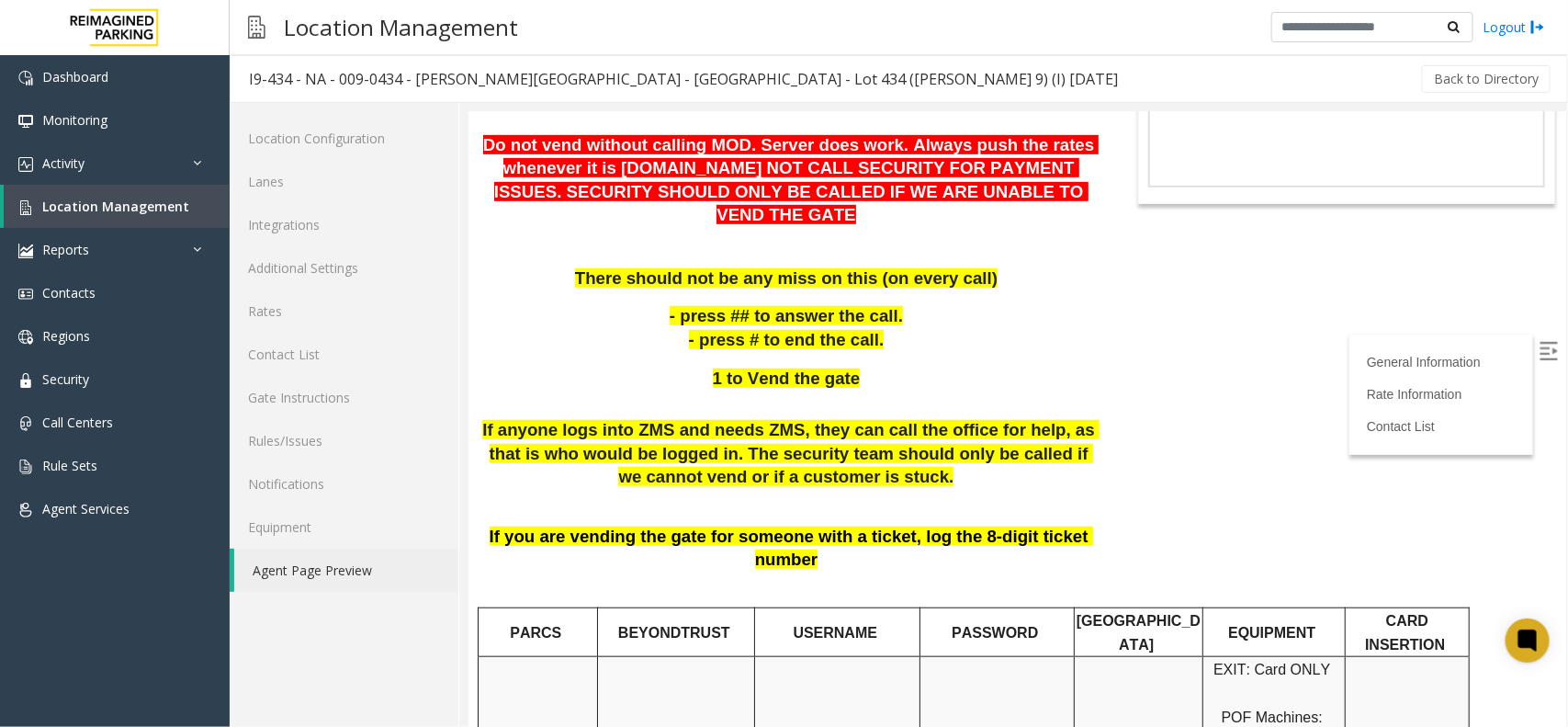
scroll to position [0, 0]
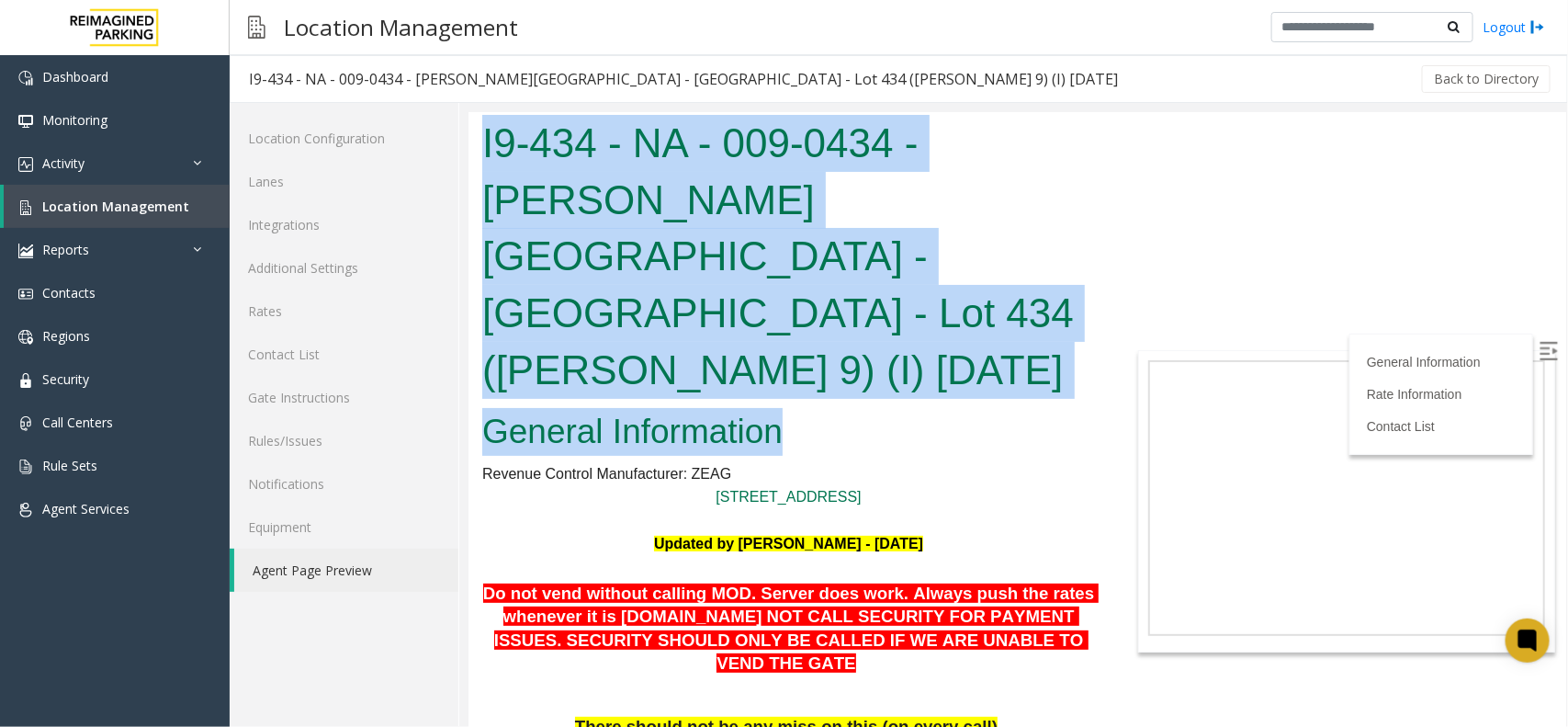
drag, startPoint x: 782, startPoint y: 316, endPoint x: 933, endPoint y: 260, distance: 161.0
click at [468, 148] on html "I9-434 - NA - 009-0434 - [PERSON_NAME][GEOGRAPHIC_DATA] - [GEOGRAPHIC_DATA] - L…" at bounding box center [1016, 418] width 1097 height 615
click at [704, 177] on h1 "I9-434 - NA - 009-0434 - [PERSON_NAME][GEOGRAPHIC_DATA] - [GEOGRAPHIC_DATA] - L…" at bounding box center [788, 255] width 613 height 283
drag, startPoint x: 483, startPoint y: 140, endPoint x: 934, endPoint y: 295, distance: 476.9
click at [934, 295] on body "I9-434 - NA - 009-0434 - [PERSON_NAME][GEOGRAPHIC_DATA] - [GEOGRAPHIC_DATA] - L…" at bounding box center [1016, 418] width 1097 height 615
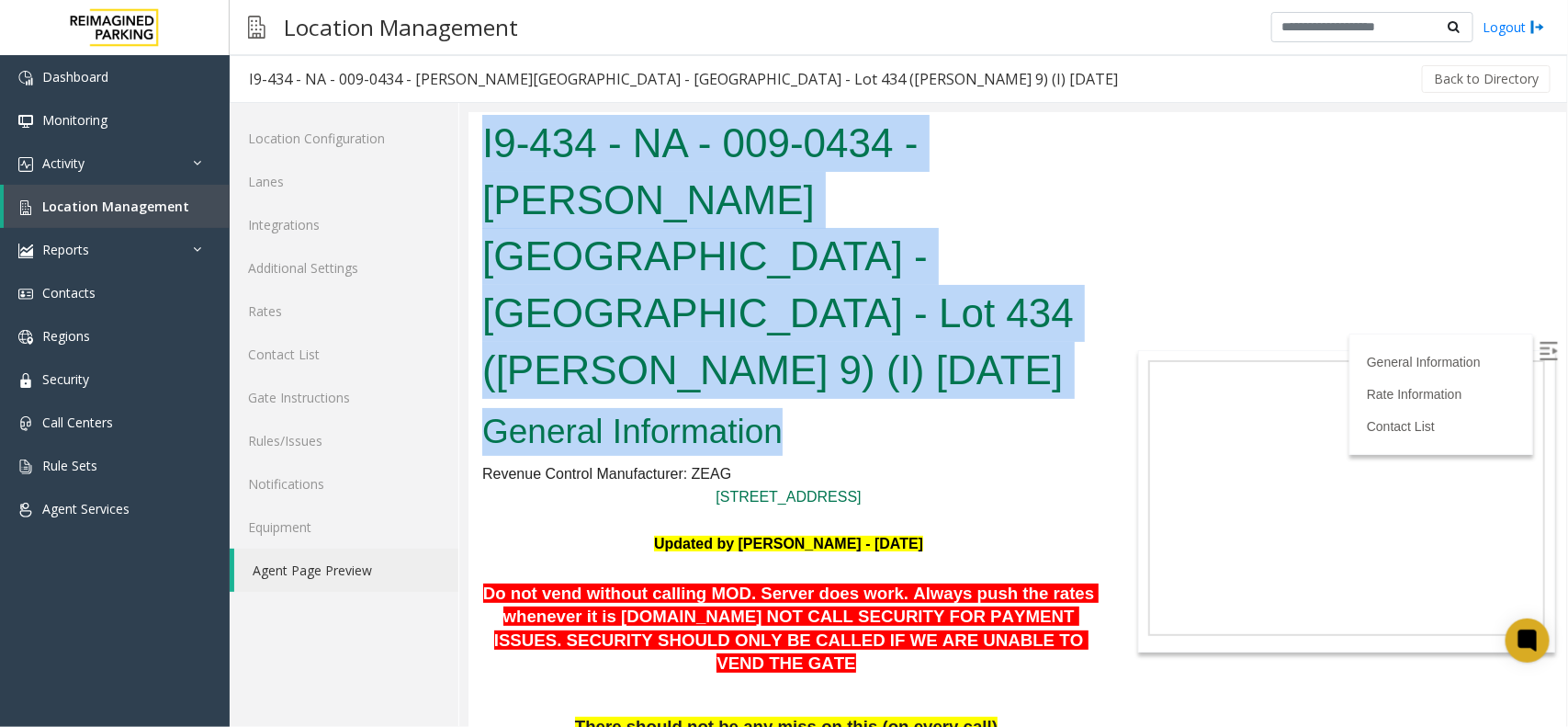
click at [909, 407] on h2 "General Information" at bounding box center [788, 431] width 613 height 48
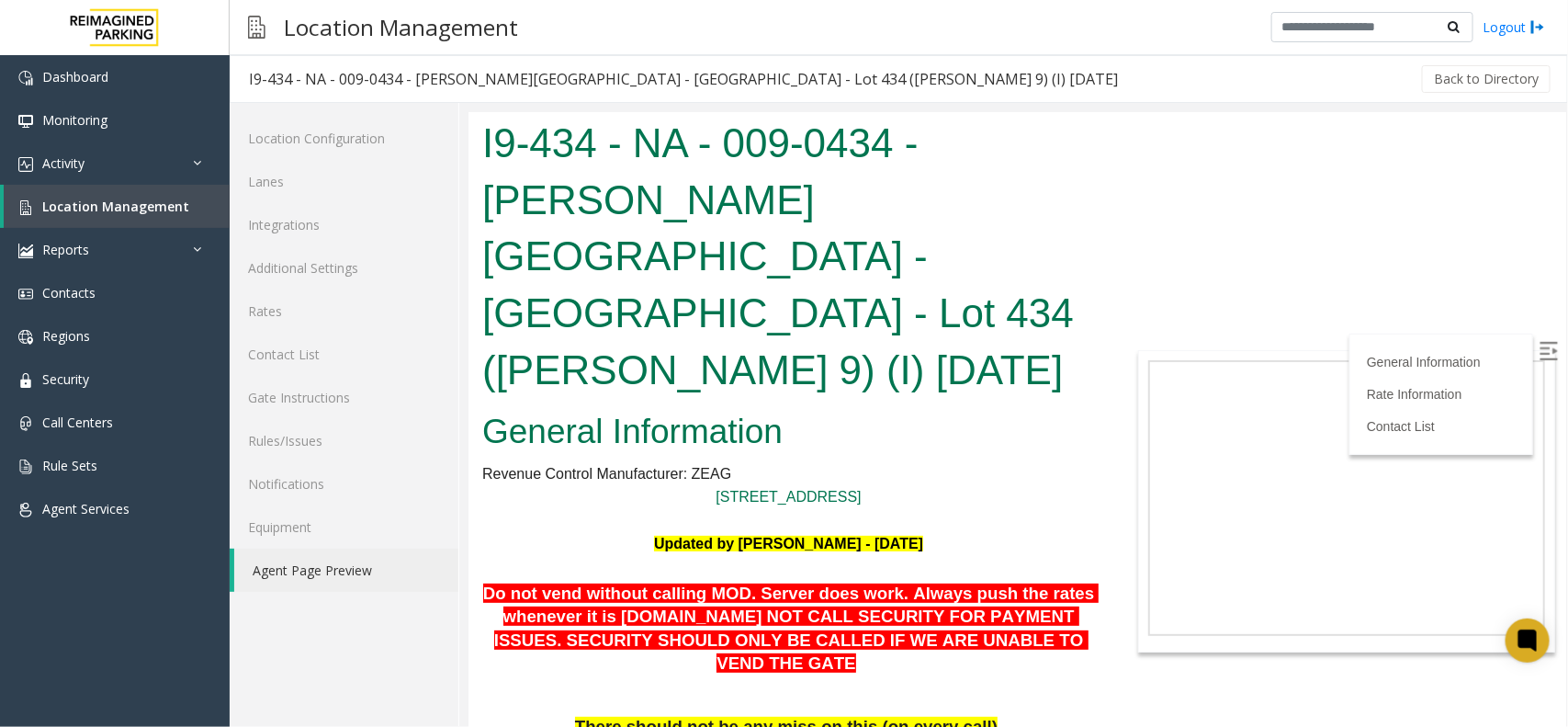
click at [821, 407] on h2 "General Information" at bounding box center [788, 431] width 613 height 48
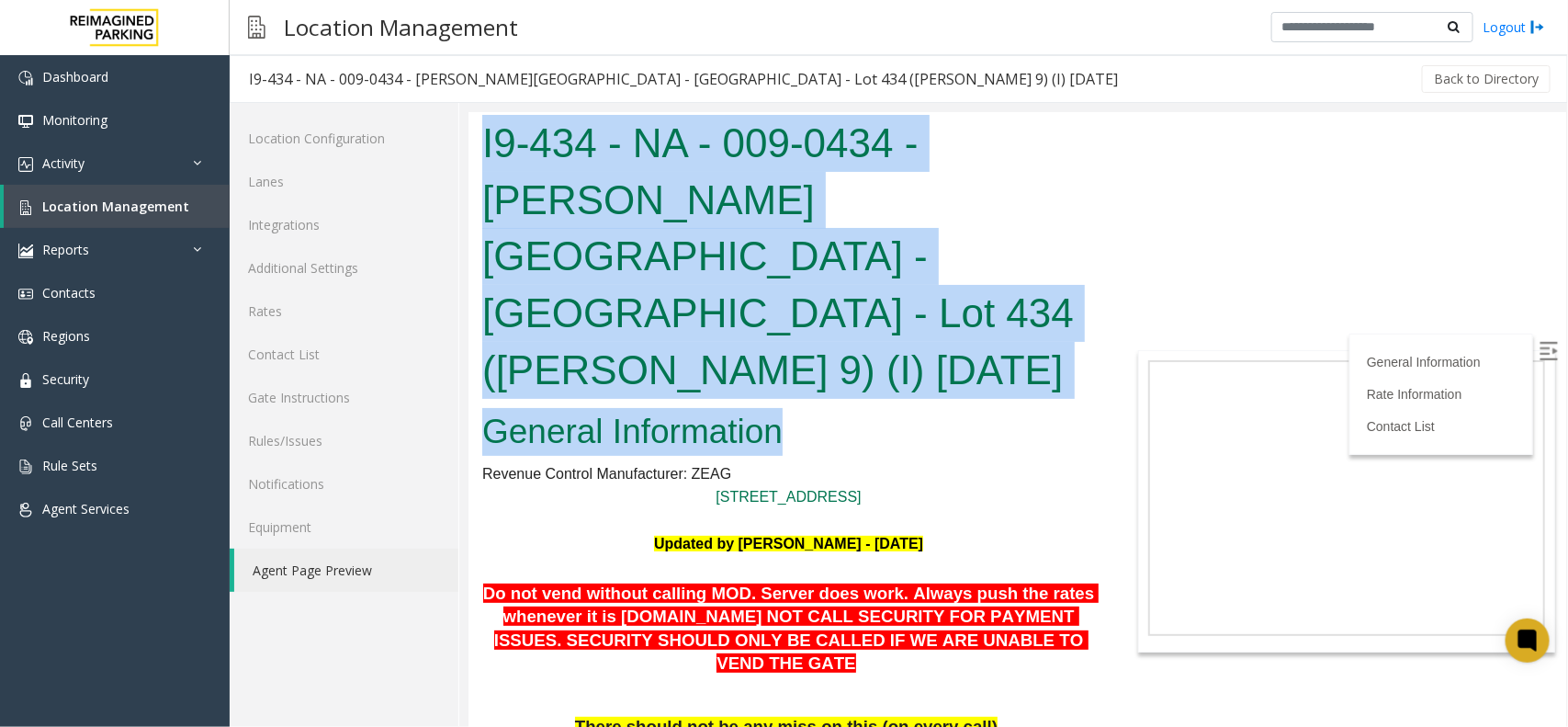
drag, startPoint x: 791, startPoint y: 325, endPoint x: 460, endPoint y: 144, distance: 377.3
click at [468, 144] on html "I9-434 - NA - 009-0434 - [PERSON_NAME][GEOGRAPHIC_DATA] - [GEOGRAPHIC_DATA] - L…" at bounding box center [1016, 418] width 1097 height 615
click at [668, 130] on h1 "I9-434 - NA - 009-0434 - [PERSON_NAME][GEOGRAPHIC_DATA] - [GEOGRAPHIC_DATA] - L…" at bounding box center [788, 255] width 613 height 283
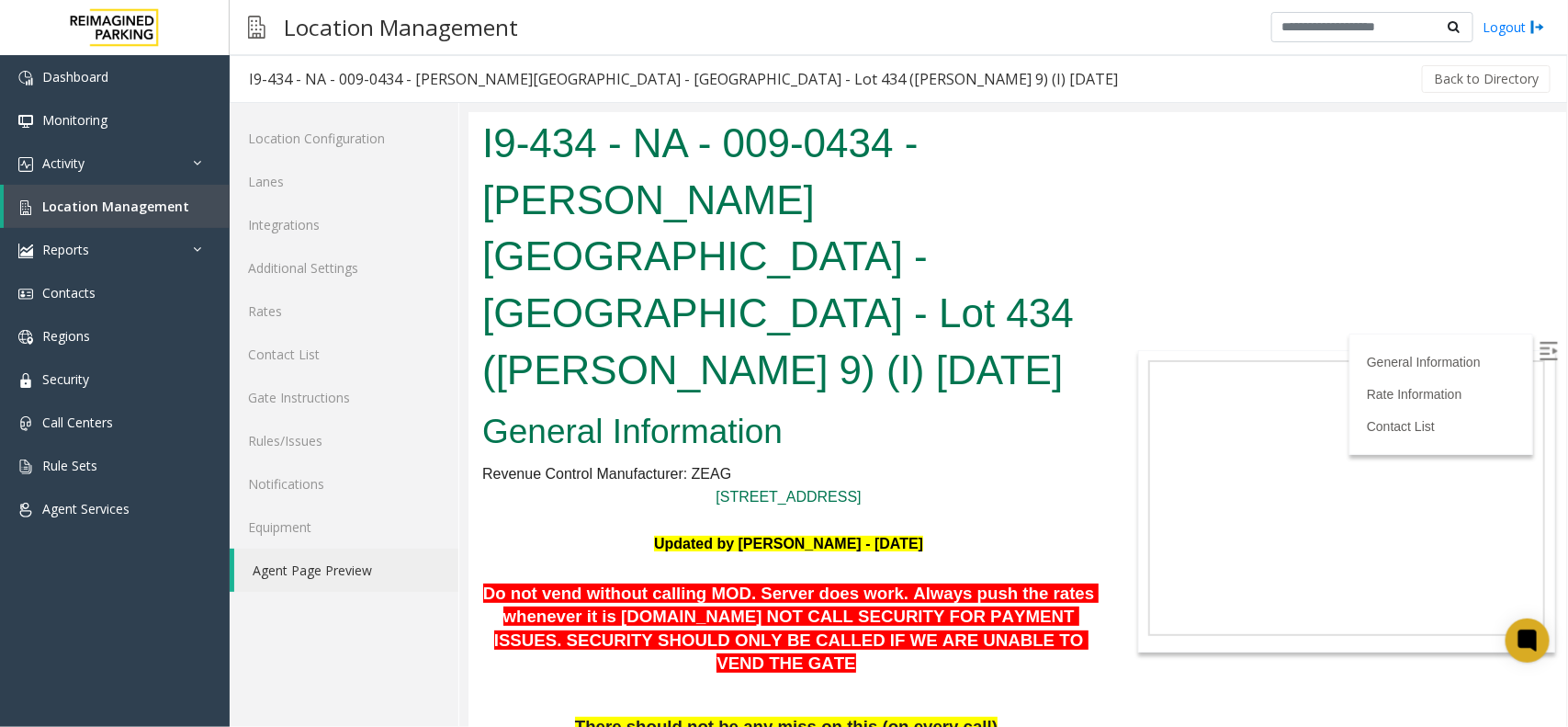
click at [663, 245] on h1 "I9-434 - NA - 009-0434 - [PERSON_NAME][GEOGRAPHIC_DATA] - [GEOGRAPHIC_DATA] - L…" at bounding box center [788, 255] width 613 height 283
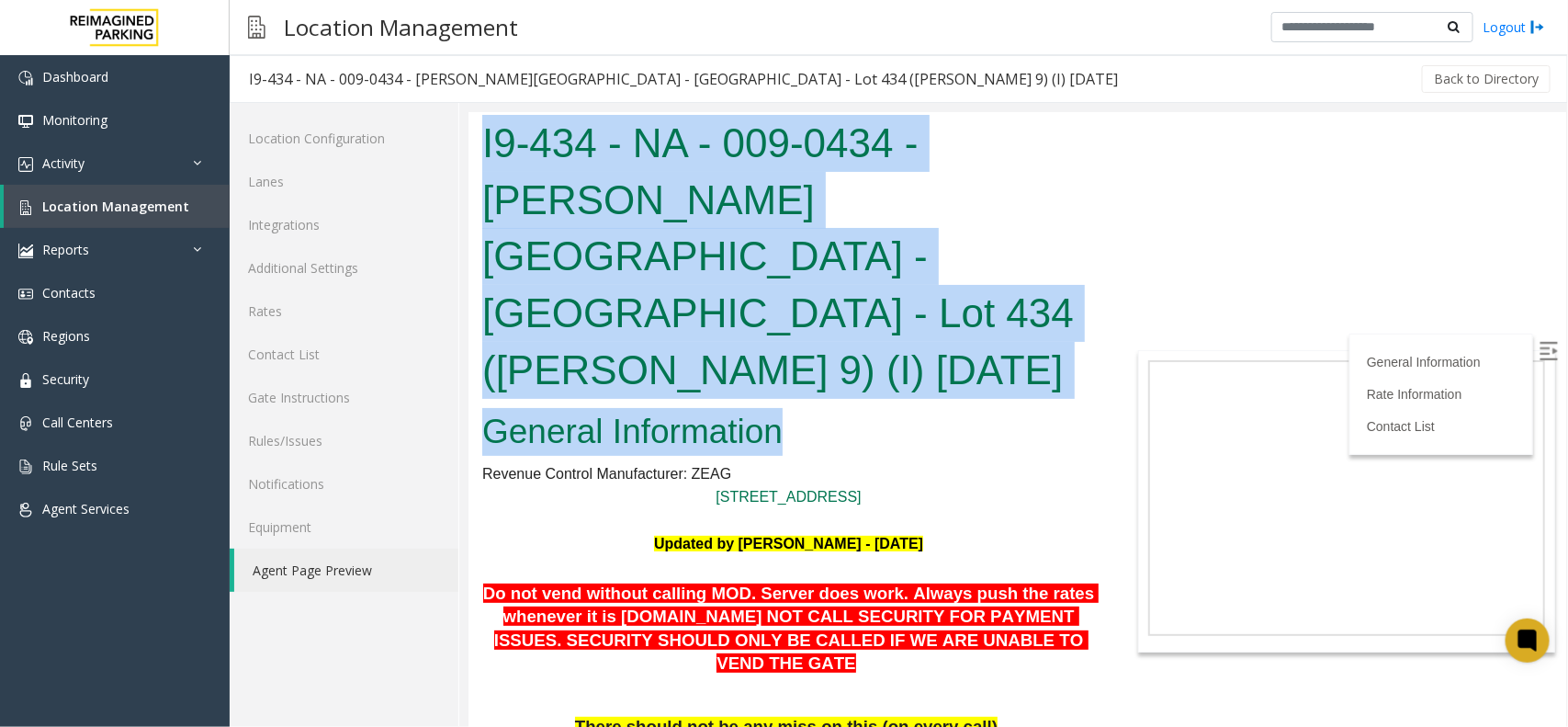
drag, startPoint x: 787, startPoint y: 319, endPoint x: 927, endPoint y: 244, distance: 158.8
click at [468, 131] on html "I9-434 - NA - 009-0434 - [PERSON_NAME][GEOGRAPHIC_DATA] - [GEOGRAPHIC_DATA] - L…" at bounding box center [1016, 418] width 1097 height 615
click at [801, 203] on h1 "I9-434 - NA - 009-0434 - [PERSON_NAME][GEOGRAPHIC_DATA] - [GEOGRAPHIC_DATA] - L…" at bounding box center [788, 255] width 613 height 283
